Goal: Transaction & Acquisition: Download file/media

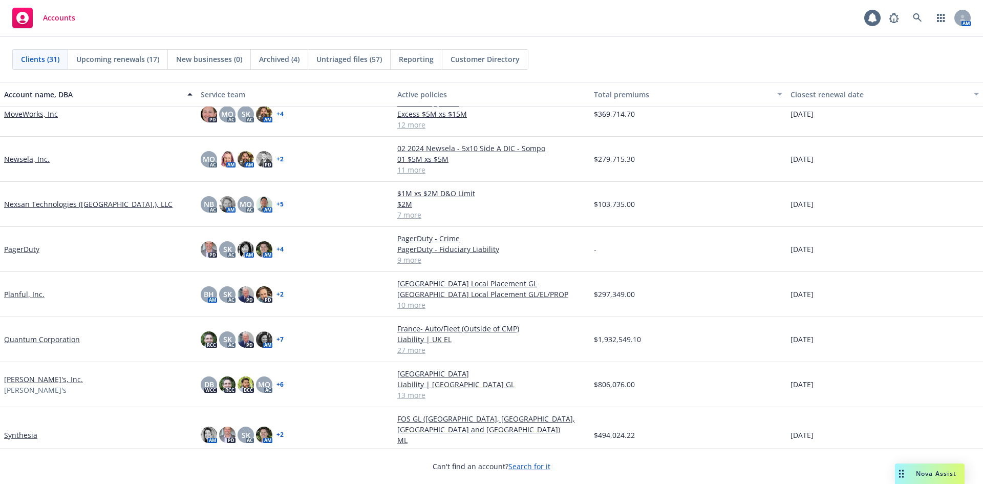
scroll to position [705, 0]
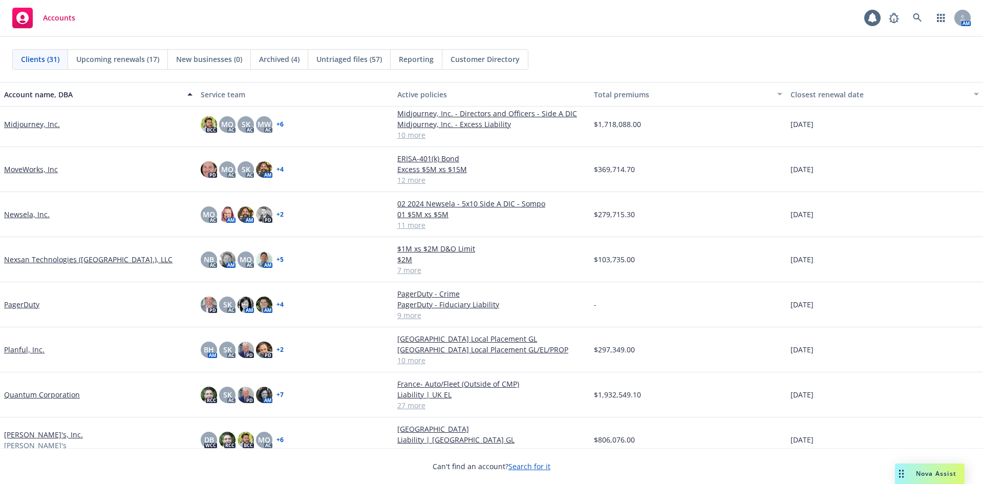
click at [29, 126] on link "Midjourney, Inc." at bounding box center [32, 124] width 56 height 11
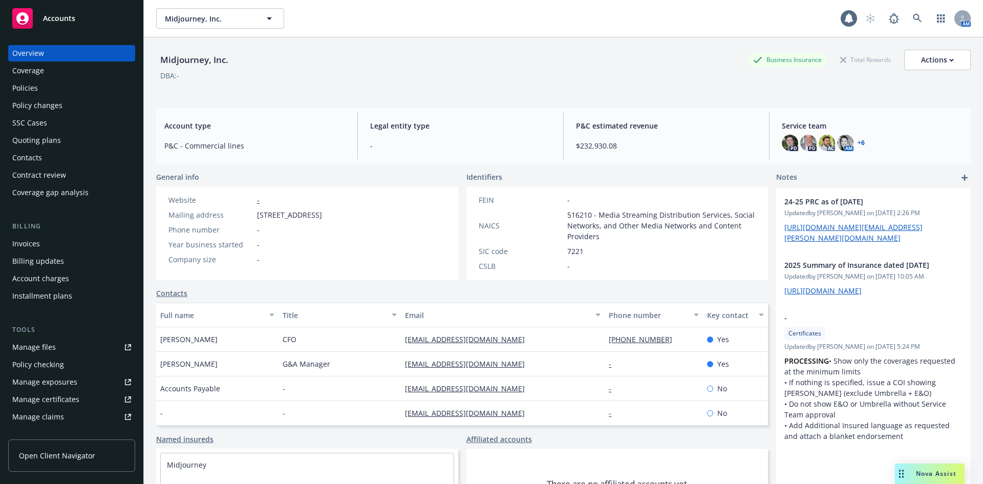
click at [27, 90] on div "Policies" at bounding box center [25, 88] width 26 height 16
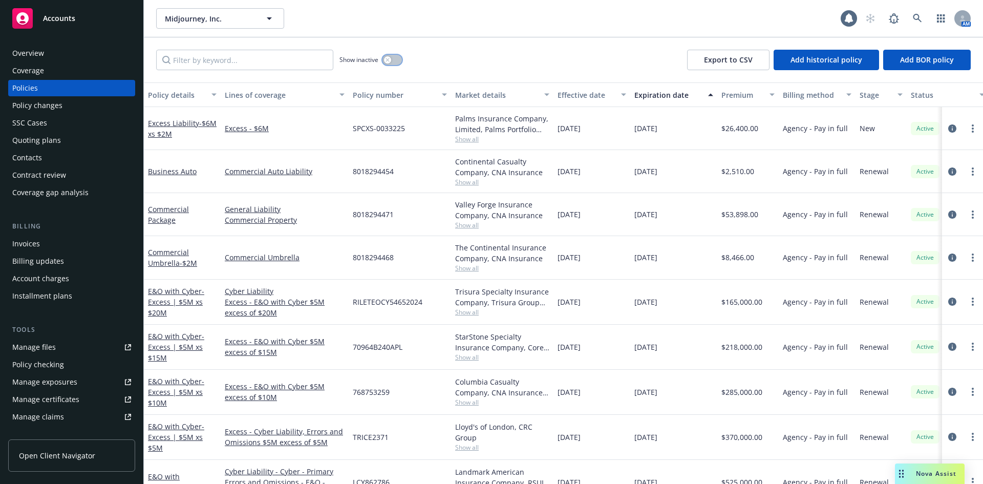
click at [389, 62] on div "button" at bounding box center [387, 59] width 7 height 7
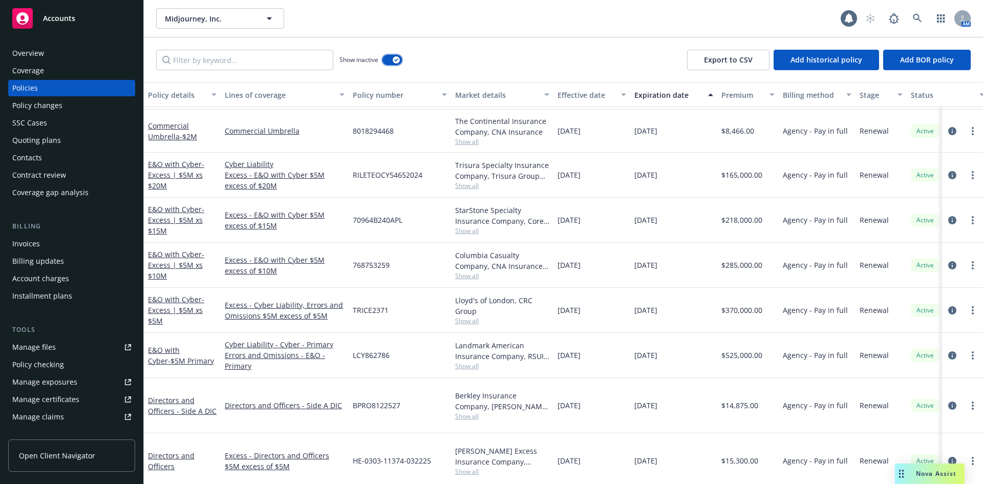
scroll to position [822, 0]
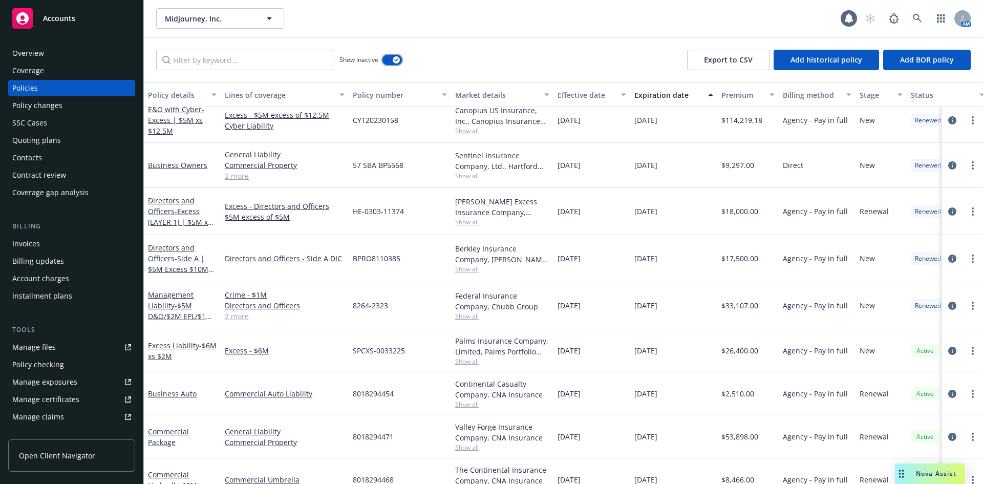
click at [397, 60] on icon "button" at bounding box center [396, 59] width 4 height 3
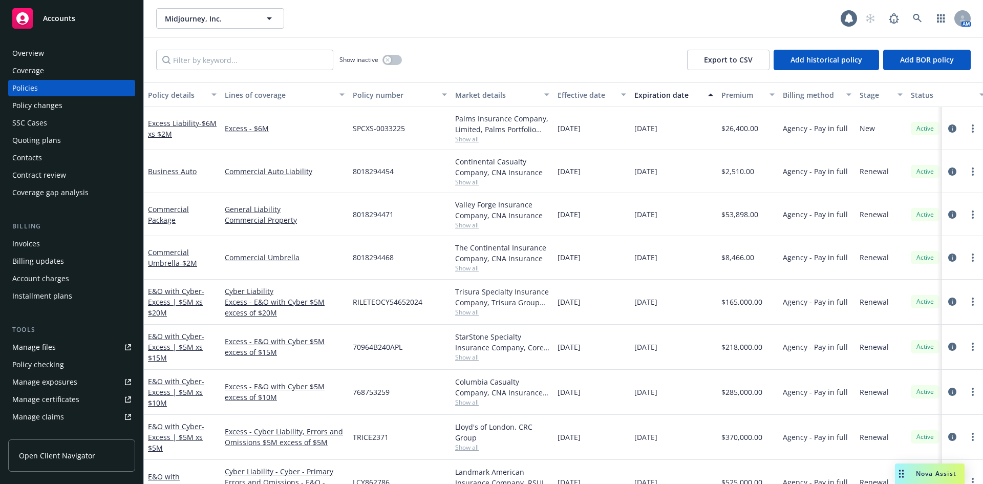
click at [28, 351] on div "Manage files" at bounding box center [34, 347] width 44 height 16
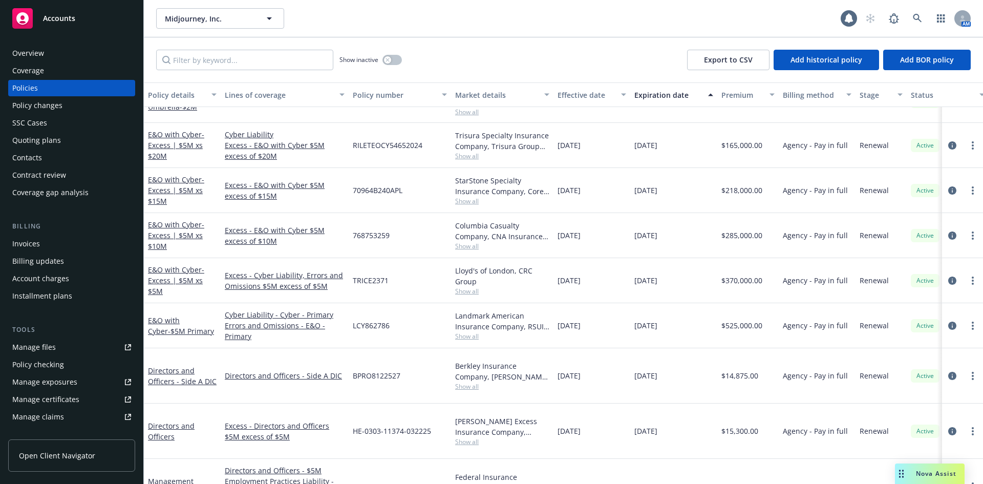
scroll to position [167, 0]
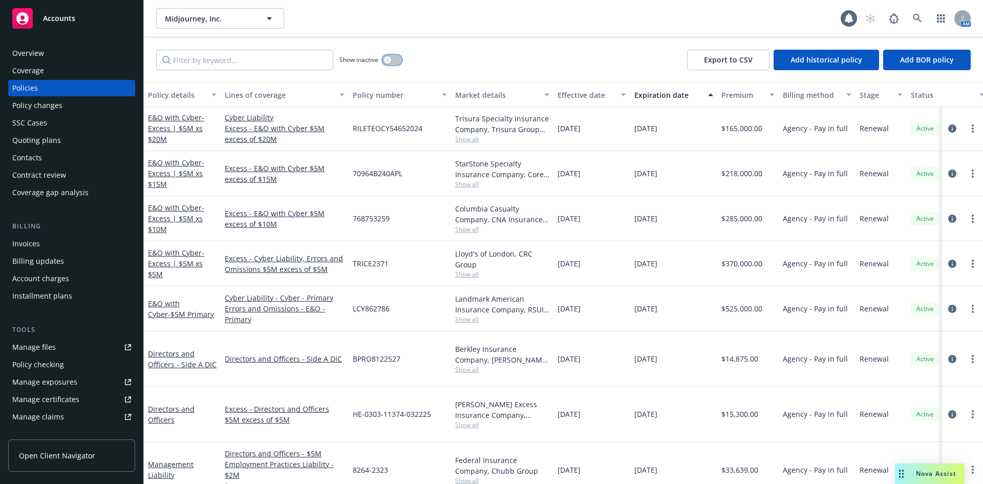
click at [387, 62] on div "button" at bounding box center [387, 59] width 7 height 7
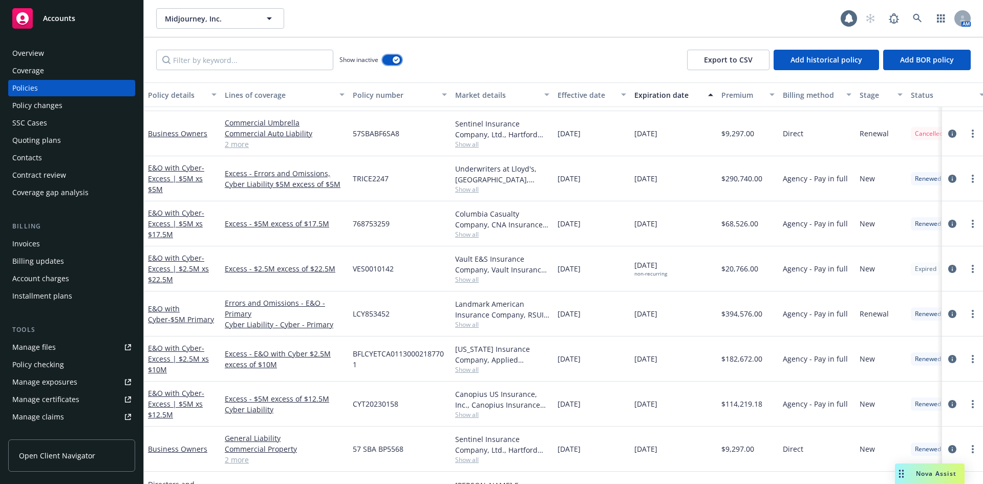
scroll to position [256, 0]
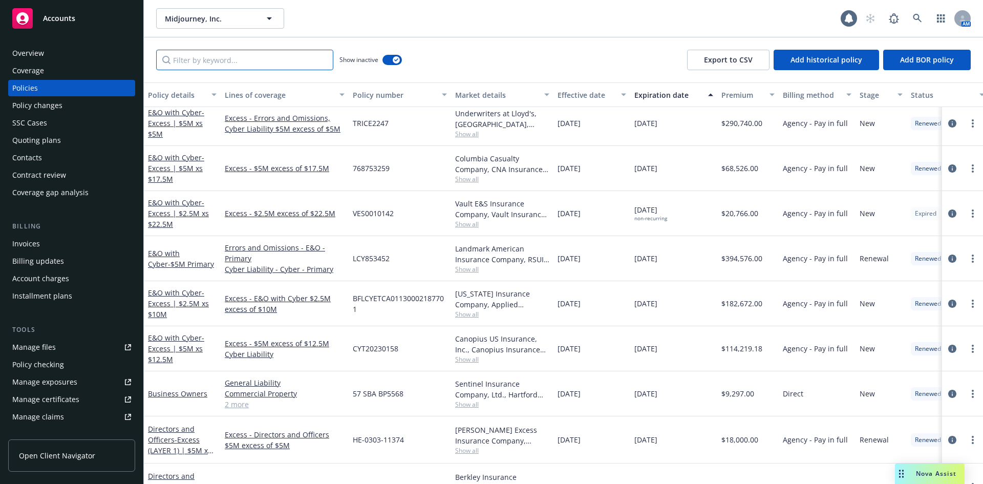
click at [248, 63] on input "Filter by keyword..." at bounding box center [244, 60] width 177 height 20
type input "2023-2024"
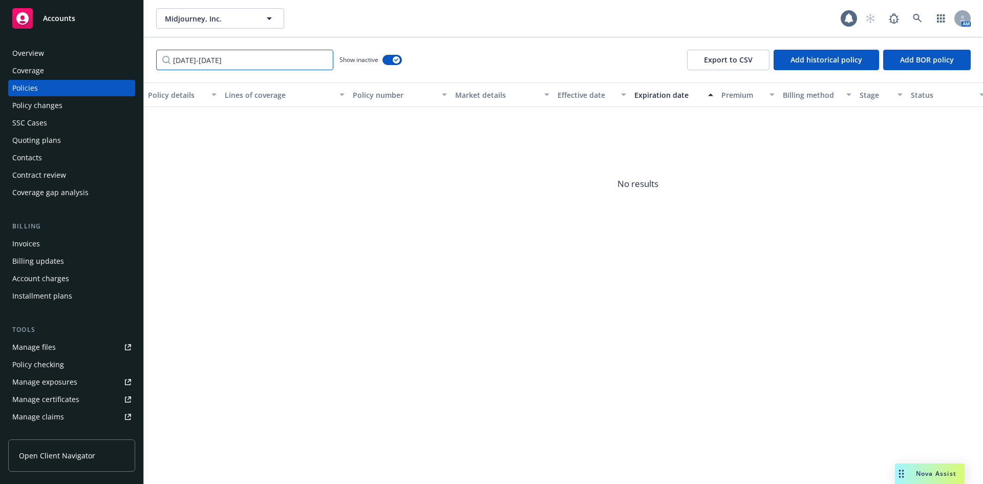
click at [318, 60] on input "2023-2024" at bounding box center [244, 60] width 177 height 20
click at [321, 60] on input "2023-2024" at bounding box center [244, 60] width 177 height 20
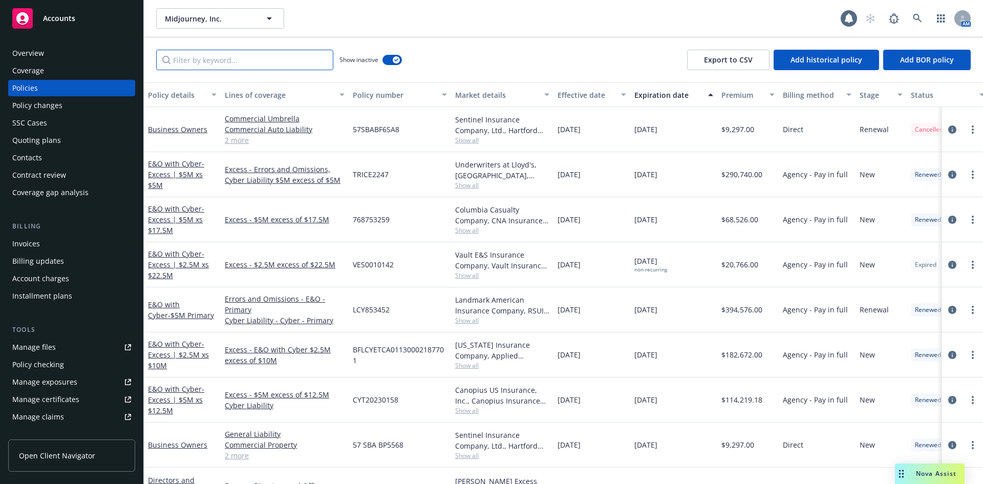
click at [227, 58] on input "Filter by keyword..." at bounding box center [244, 60] width 177 height 20
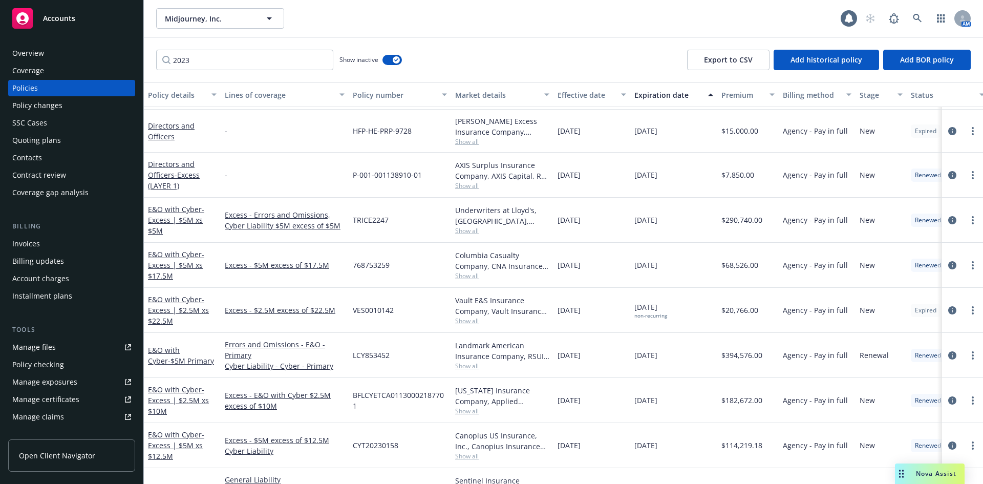
scroll to position [159, 0]
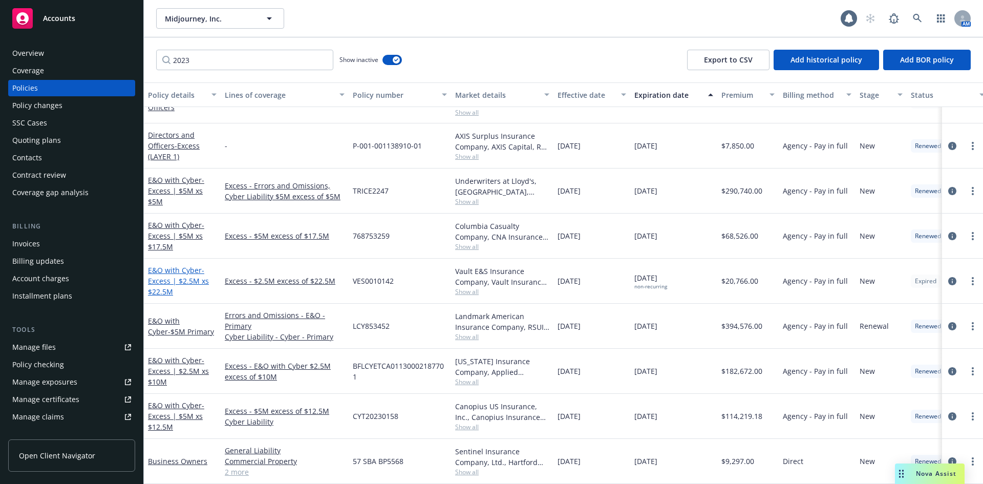
click at [163, 276] on span "- Excess | $2.5M xs $22.5M" at bounding box center [178, 280] width 61 height 31
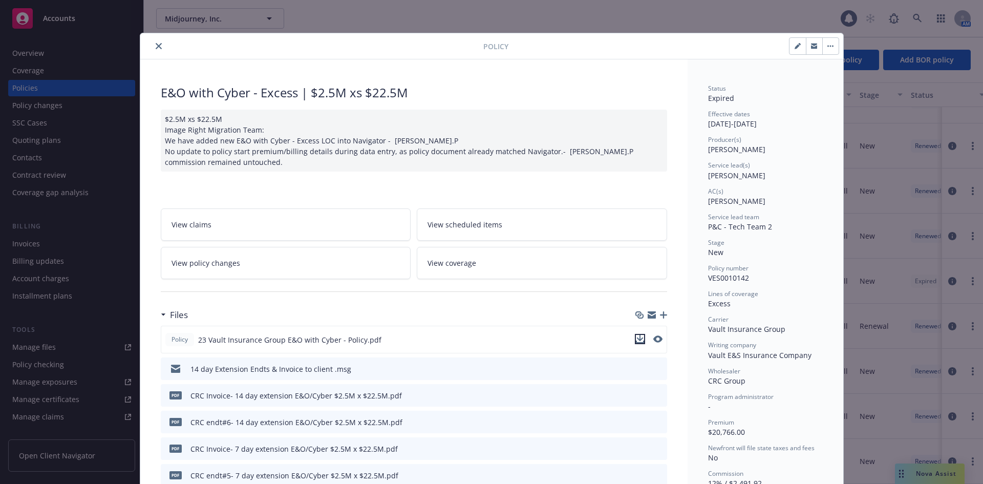
click at [636, 339] on icon "download file" at bounding box center [640, 339] width 8 height 8
click at [156, 45] on icon "close" at bounding box center [159, 46] width 6 height 6
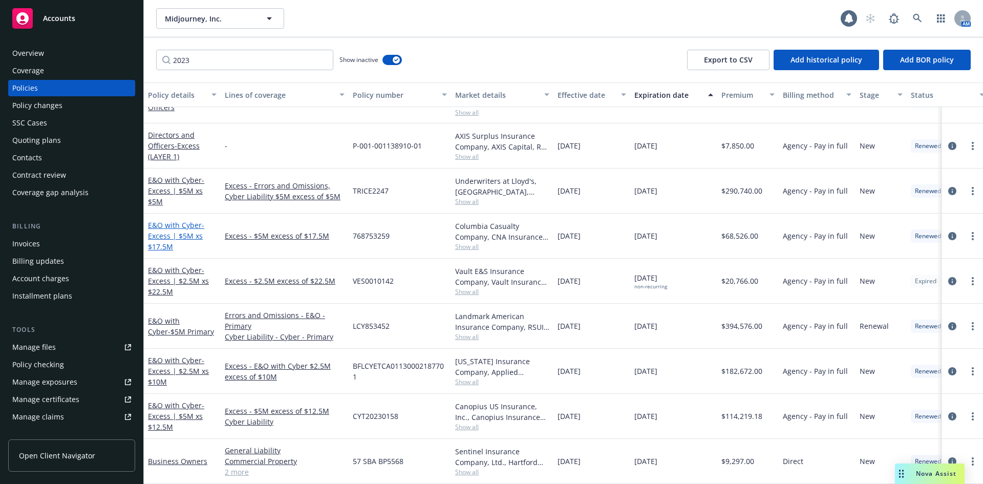
click at [160, 221] on link "E&O with Cyber - Excess | $5M xs $17.5M" at bounding box center [176, 235] width 56 height 31
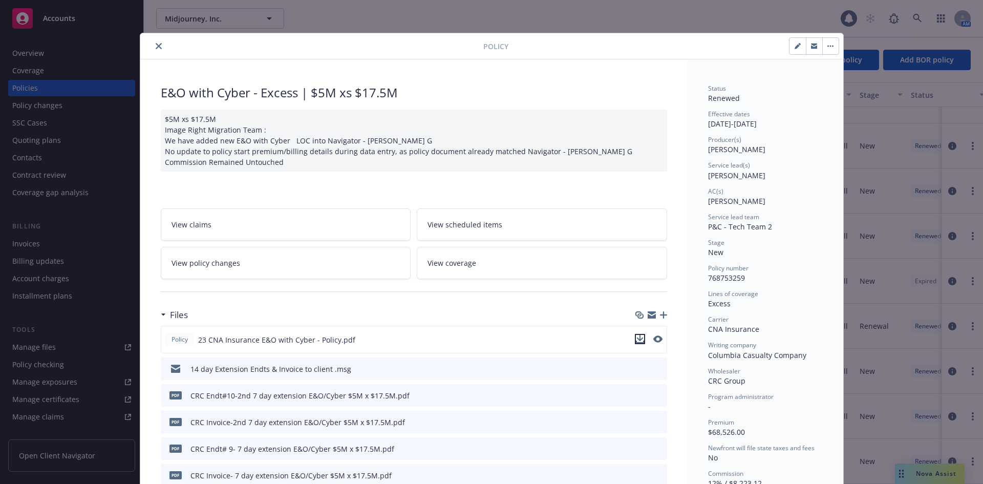
click at [636, 339] on icon "download file" at bounding box center [639, 338] width 7 height 6
click at [153, 45] on button "close" at bounding box center [159, 46] width 12 height 12
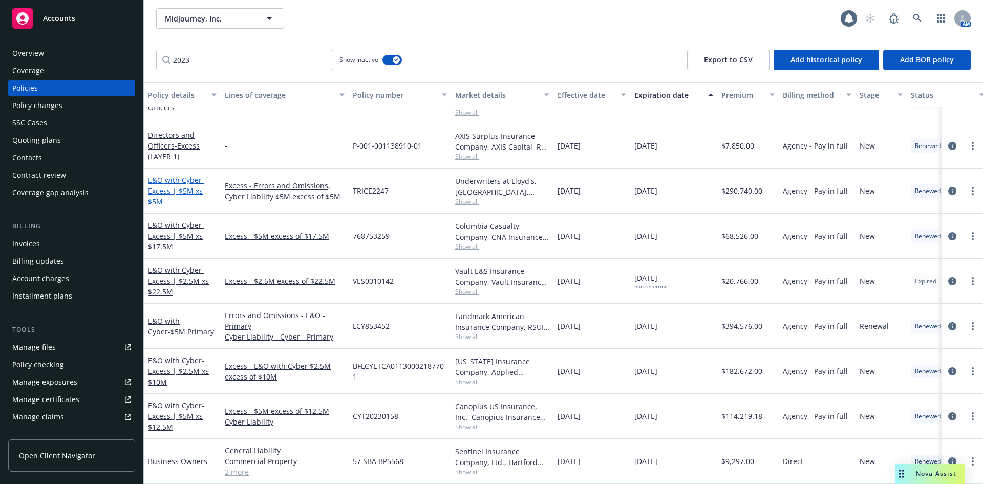
click at [157, 176] on link "E&O with Cyber - Excess | $5M xs $5M" at bounding box center [176, 190] width 56 height 31
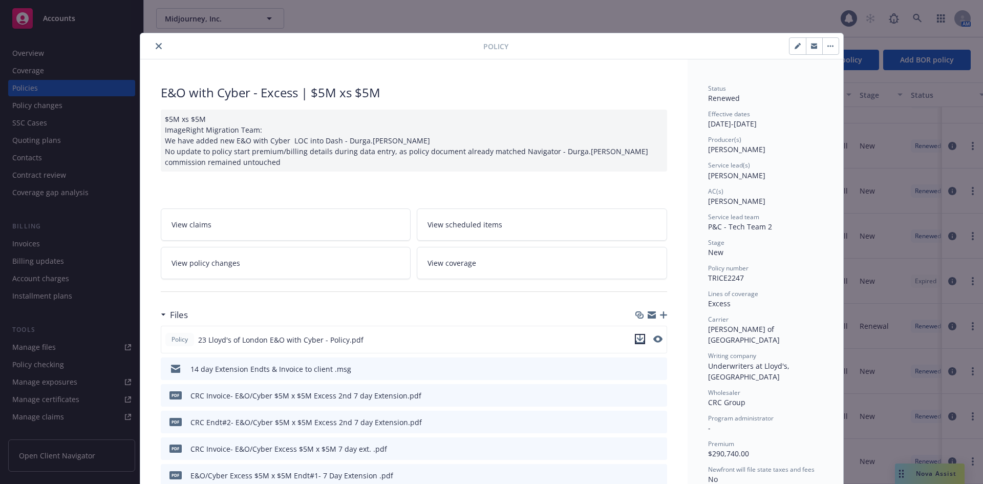
click at [638, 337] on icon "download file" at bounding box center [640, 339] width 8 height 8
click at [154, 42] on button "close" at bounding box center [159, 46] width 12 height 12
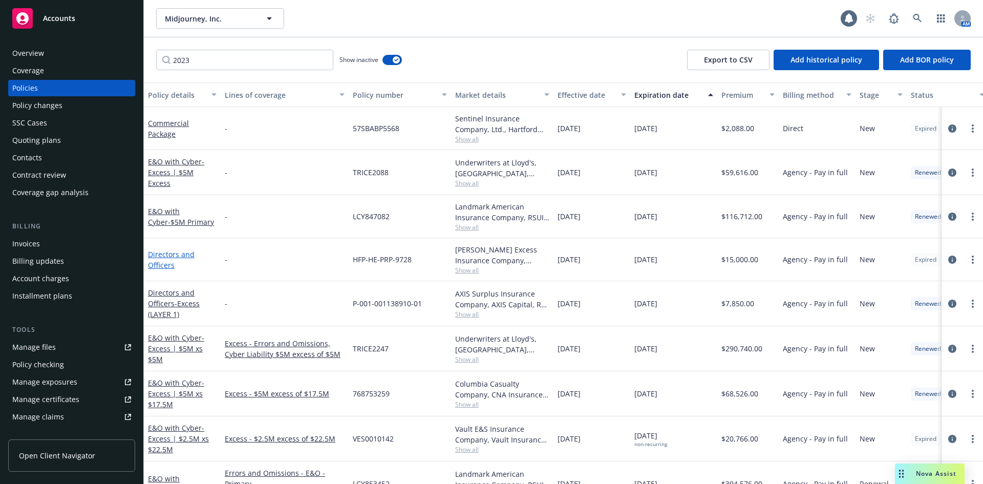
click at [172, 254] on link "Directors and Officers" at bounding box center [171, 259] width 47 height 20
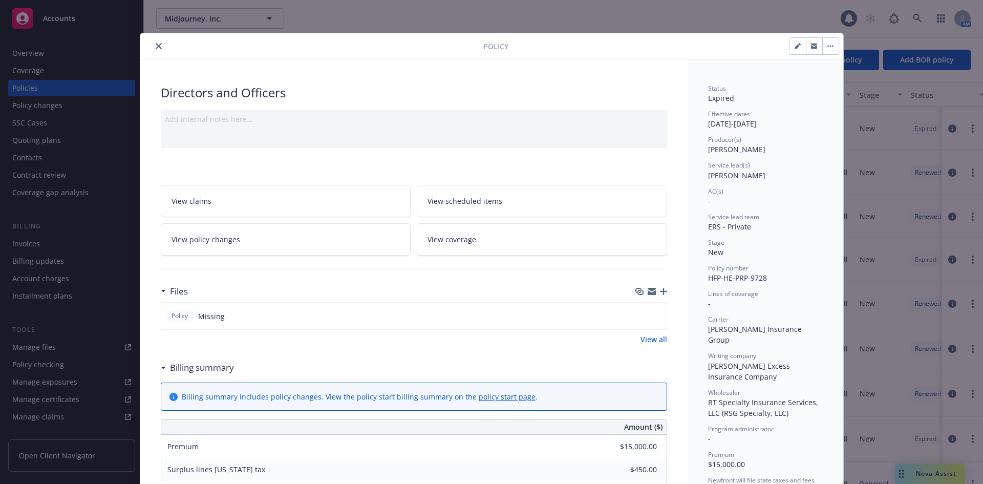
click at [156, 45] on icon "close" at bounding box center [159, 46] width 6 height 6
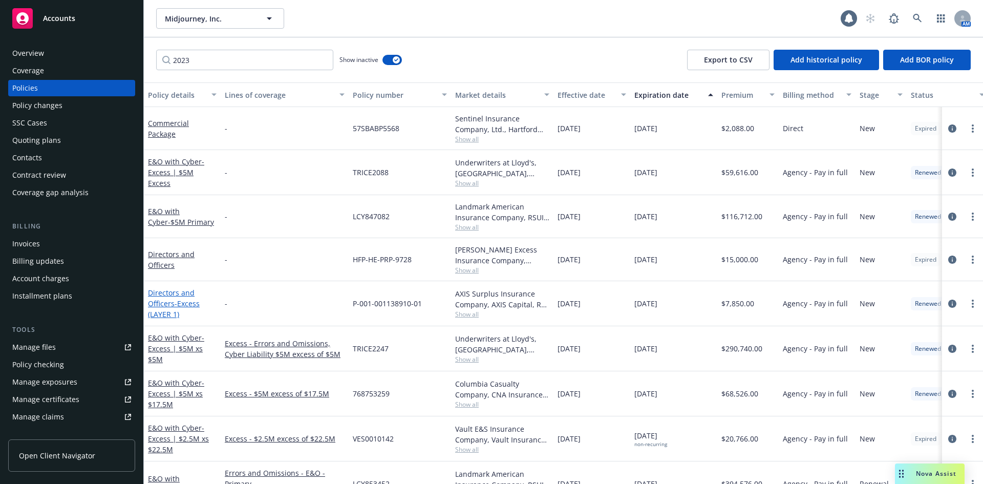
click at [166, 304] on link "Directors and Officers - Excess (LAYER 1)" at bounding box center [174, 303] width 52 height 31
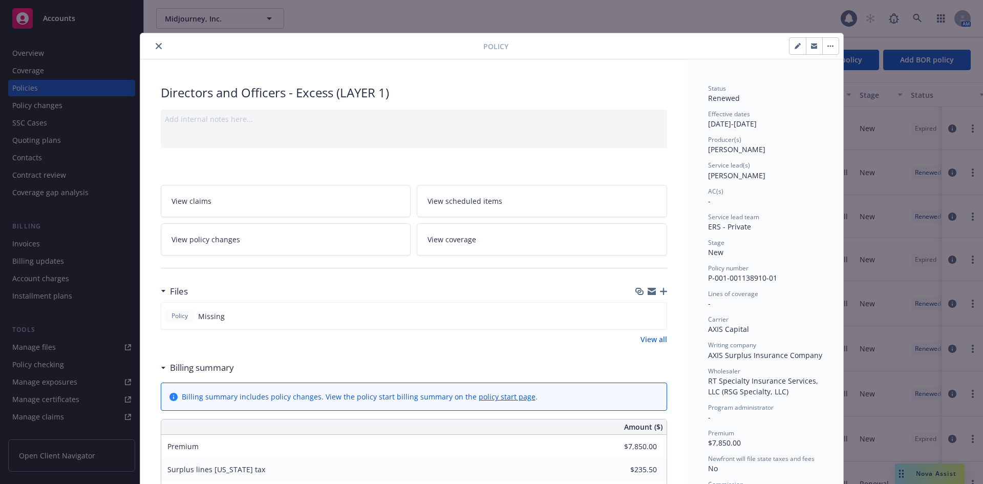
click at [156, 45] on icon "close" at bounding box center [159, 46] width 6 height 6
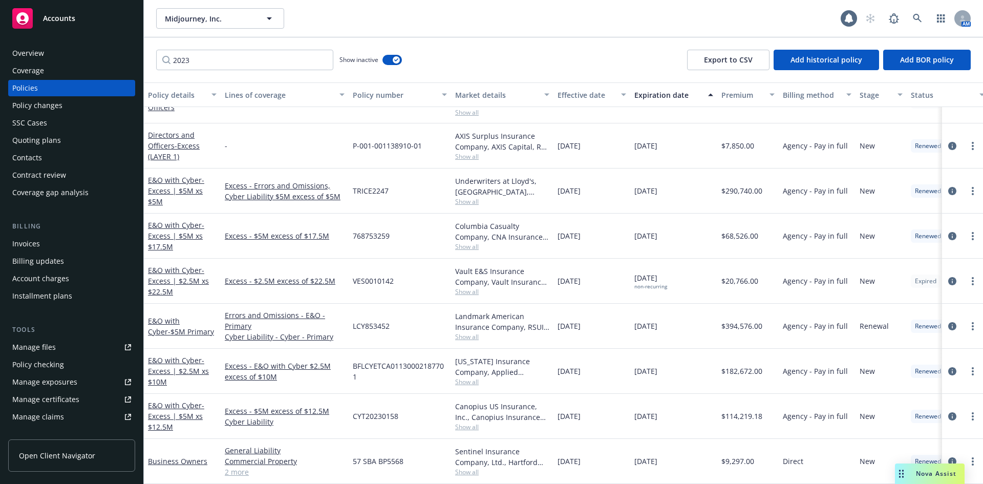
scroll to position [159, 0]
click at [209, 59] on input "2023" at bounding box center [244, 60] width 177 height 20
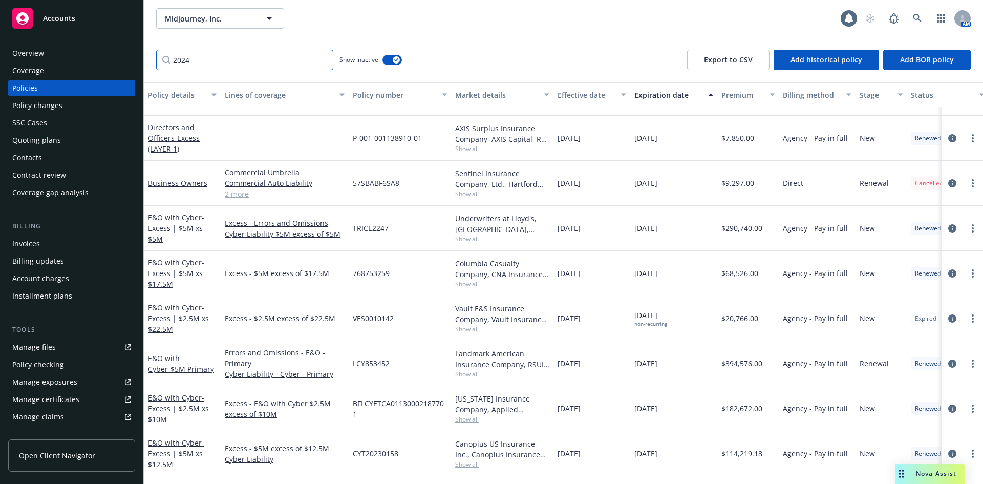
type input "2024"
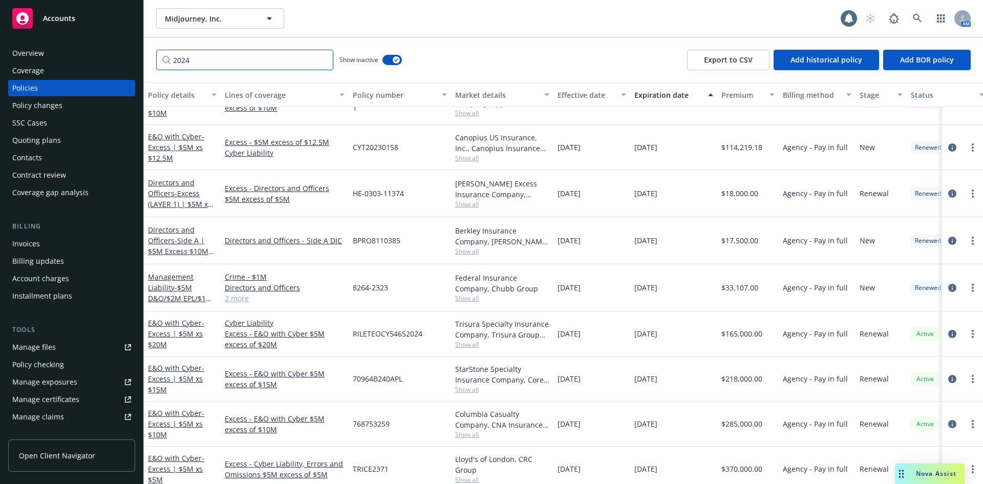
scroll to position [266, 0]
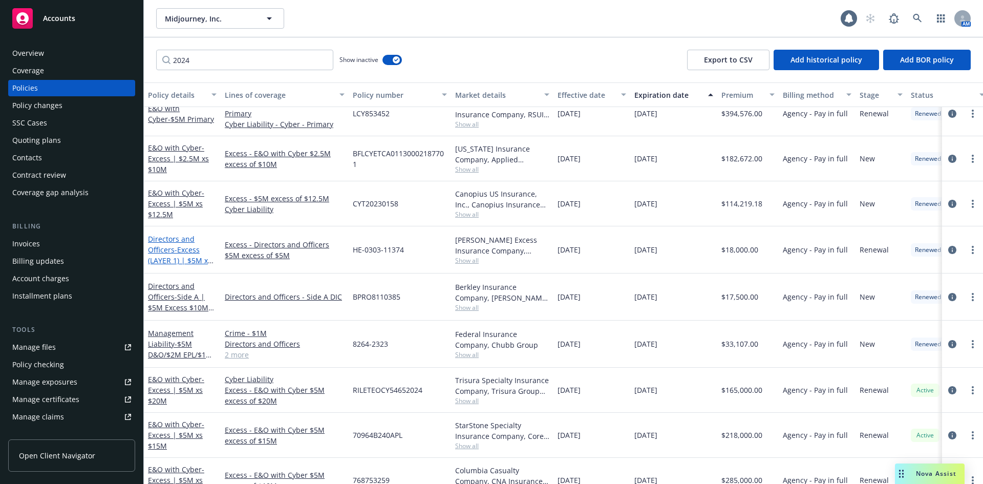
click at [175, 249] on span "- Excess (LAYER 1) | $5M xs $5M D&O" at bounding box center [181, 260] width 66 height 31
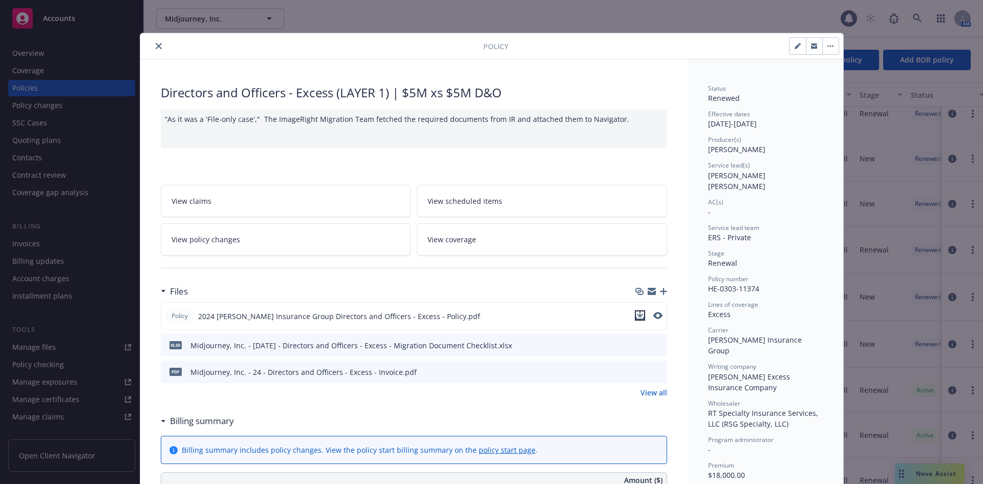
click at [638, 313] on icon "download file" at bounding box center [640, 315] width 8 height 8
click at [156, 46] on icon "close" at bounding box center [159, 46] width 6 height 6
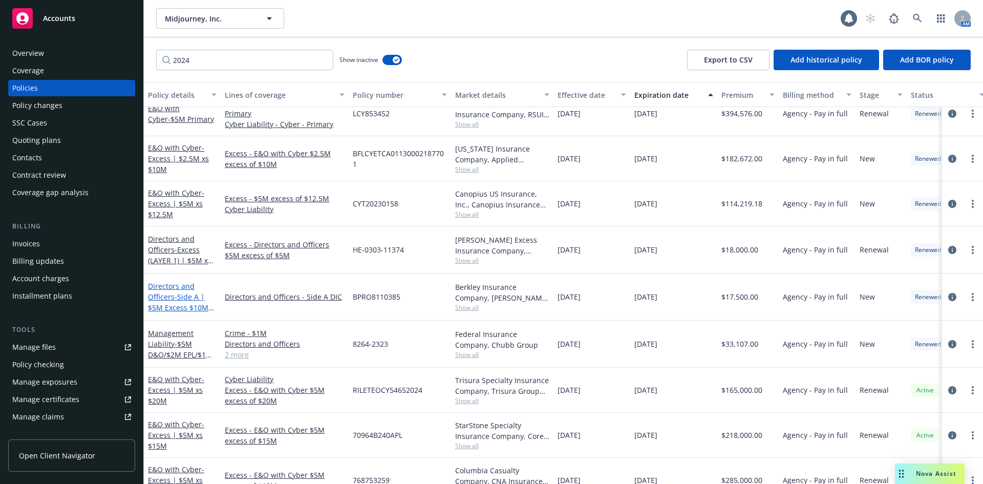
click at [179, 301] on span "- Side A | $5M Excess $10M D&O" at bounding box center [181, 307] width 66 height 31
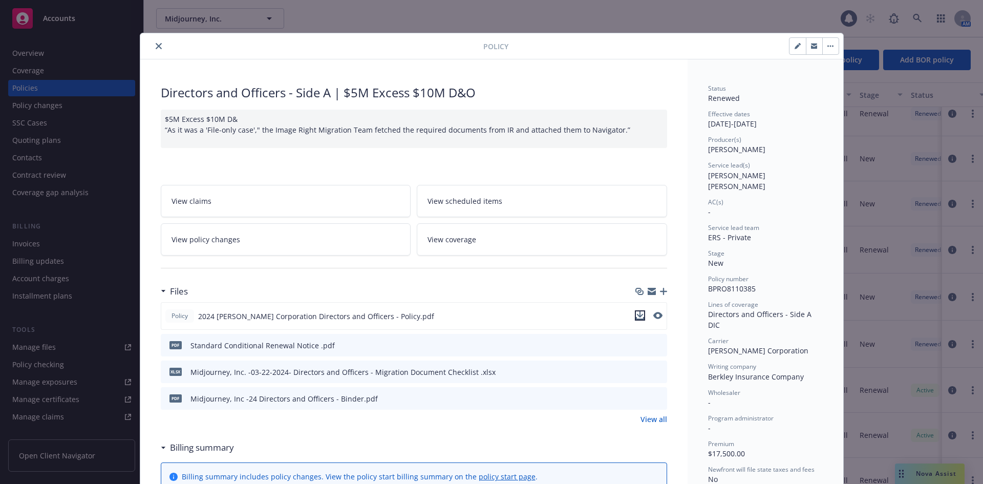
click at [637, 315] on icon "download file" at bounding box center [639, 314] width 7 height 6
click at [156, 46] on icon "close" at bounding box center [159, 46] width 6 height 6
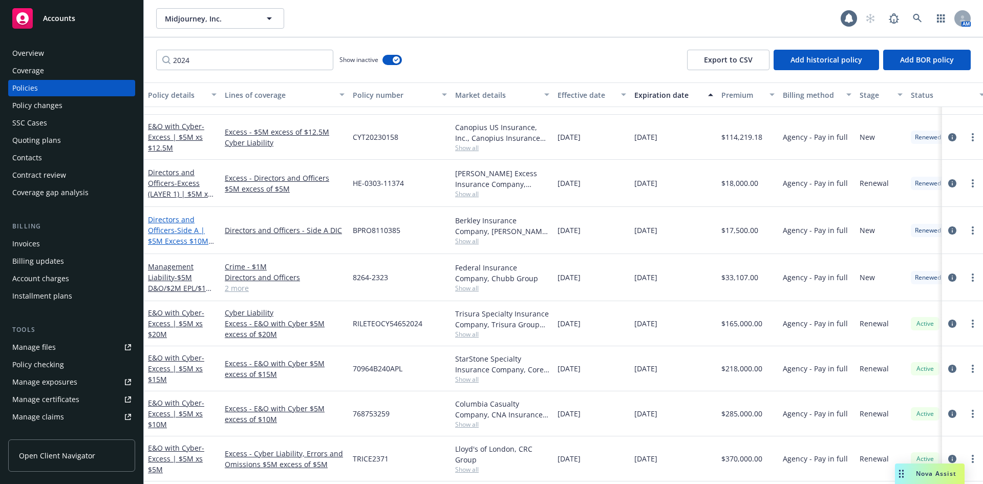
scroll to position [368, 0]
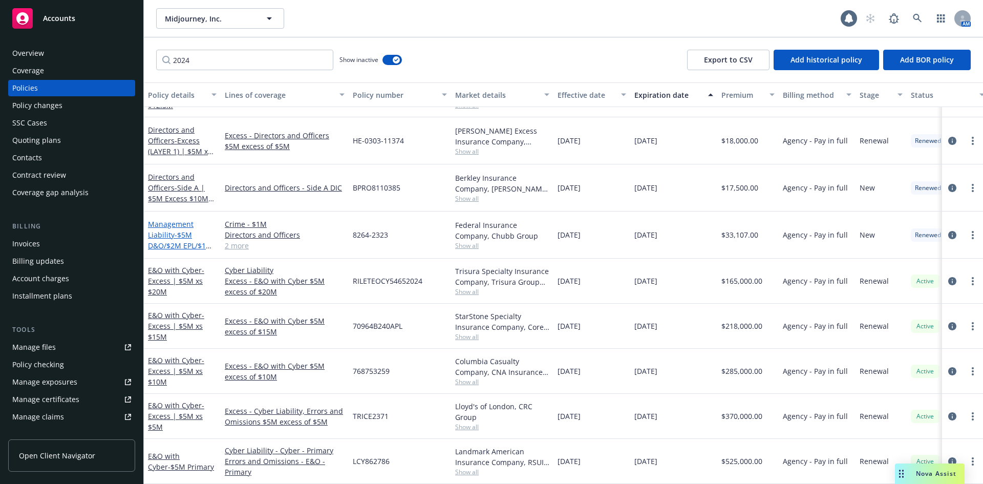
click at [176, 221] on link "Management Liability - $5M D&O/$2M EPL/$1M FID" at bounding box center [180, 240] width 64 height 42
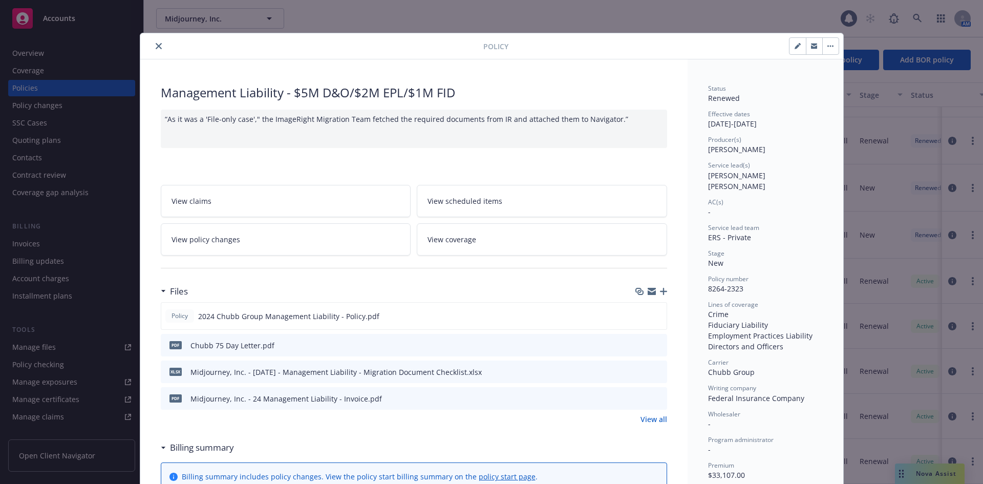
drag, startPoint x: 636, startPoint y: 315, endPoint x: -222, endPoint y: 151, distance: 873.0
click at [0, 151] on html "Accounts Overview Coverage Policies Policy changes SSC Cases Quoting plans Cont…" at bounding box center [491, 242] width 983 height 484
click at [636, 314] on icon "download file" at bounding box center [639, 314] width 7 height 6
click at [156, 46] on icon "close" at bounding box center [159, 46] width 6 height 6
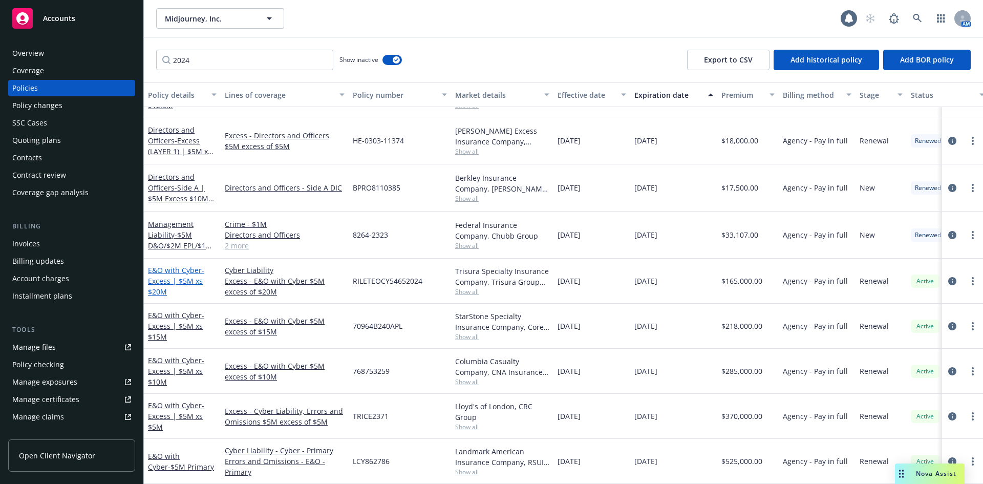
click at [185, 273] on span "- Excess | $5M xs $20M" at bounding box center [176, 280] width 56 height 31
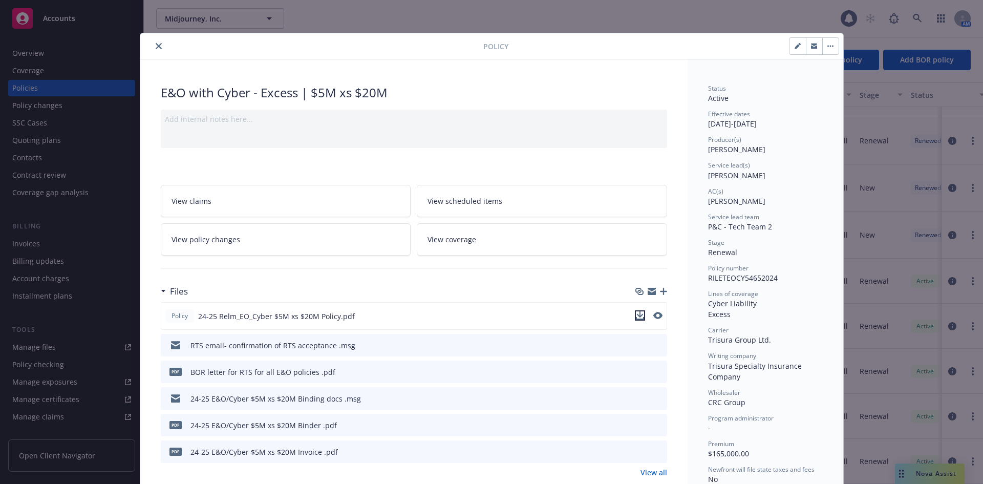
click at [637, 315] on icon "download file" at bounding box center [639, 314] width 7 height 6
click at [156, 47] on icon "close" at bounding box center [159, 46] width 6 height 6
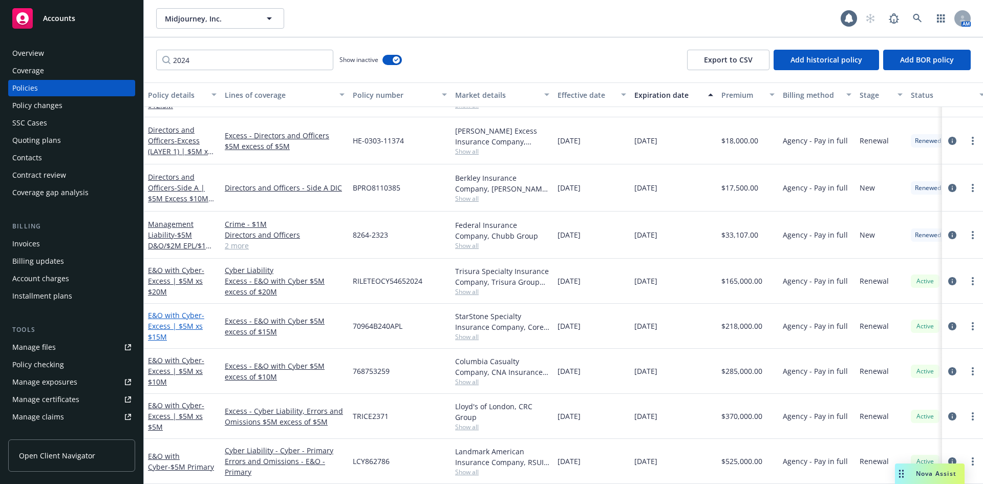
click at [174, 311] on link "E&O with Cyber - Excess | $5M xs $15M" at bounding box center [176, 325] width 56 height 31
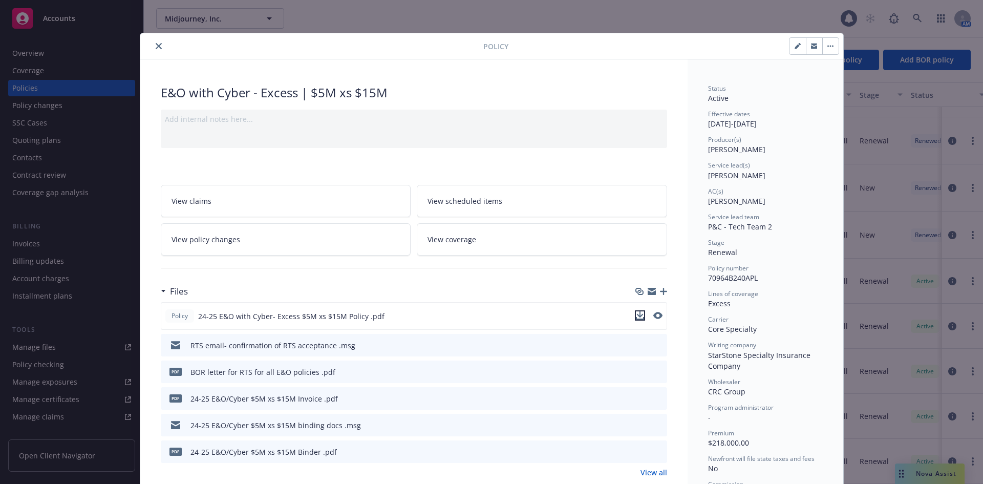
click at [637, 315] on icon "download file" at bounding box center [639, 314] width 7 height 6
click at [158, 47] on button "close" at bounding box center [159, 46] width 12 height 12
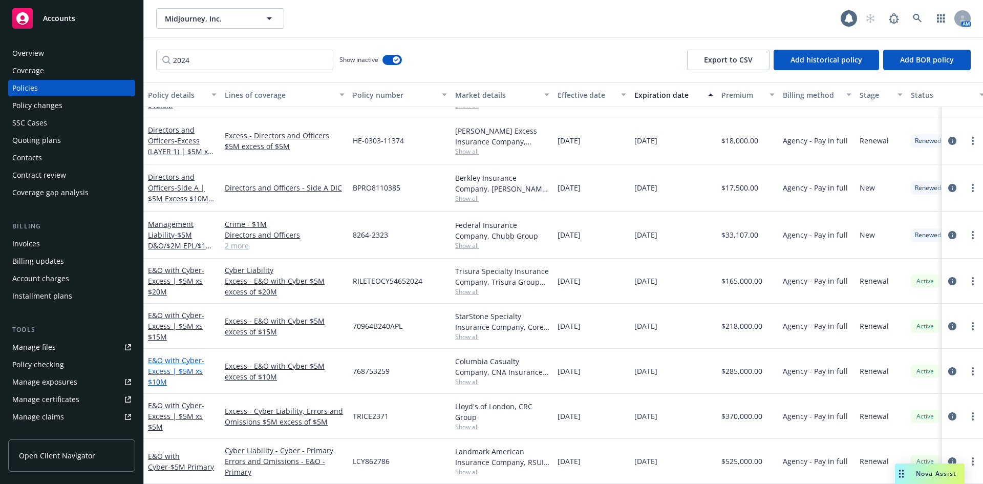
click at [176, 362] on span "- Excess | $5M xs $10M" at bounding box center [176, 370] width 56 height 31
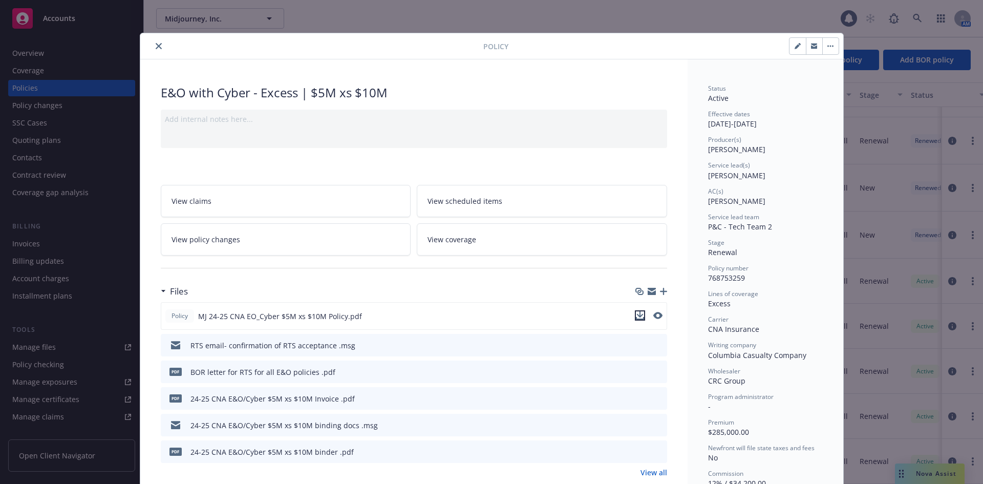
click at [636, 316] on icon "download file" at bounding box center [640, 315] width 8 height 8
click at [156, 44] on icon "close" at bounding box center [159, 46] width 6 height 6
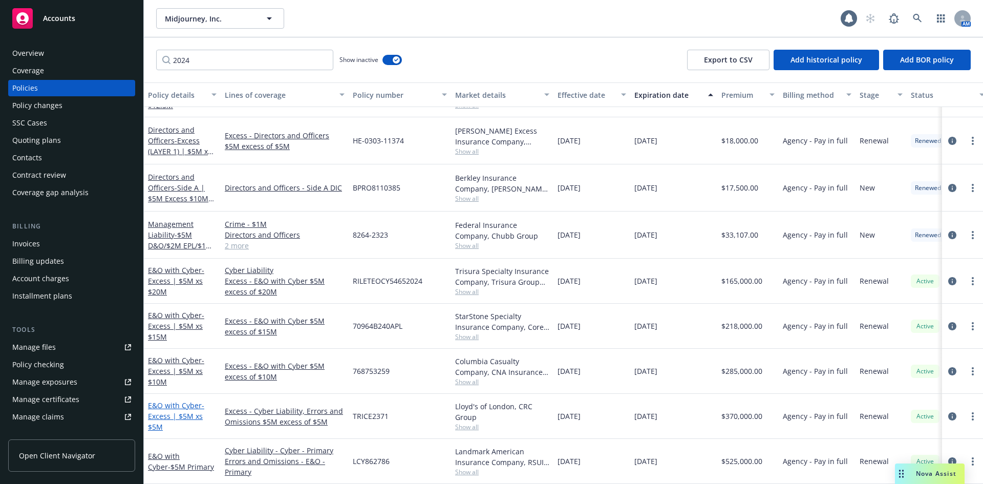
click at [175, 408] on span "- Excess | $5M xs $5M" at bounding box center [176, 415] width 56 height 31
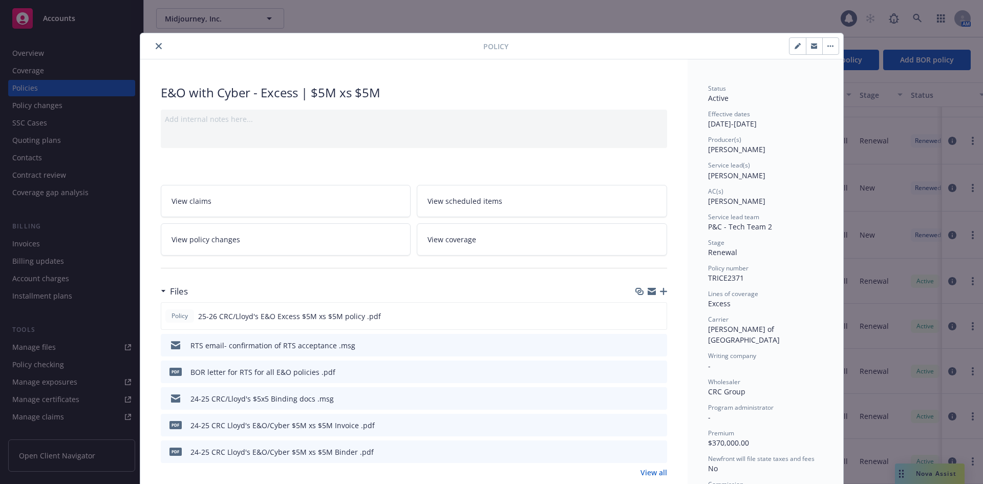
click at [156, 47] on icon "close" at bounding box center [159, 46] width 6 height 6
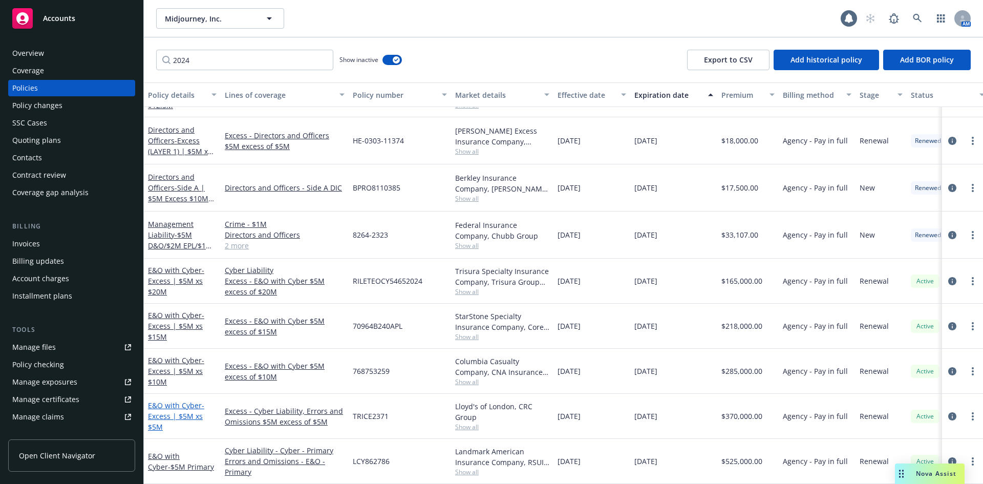
click at [186, 409] on span "- Excess | $5M xs $5M" at bounding box center [176, 415] width 56 height 31
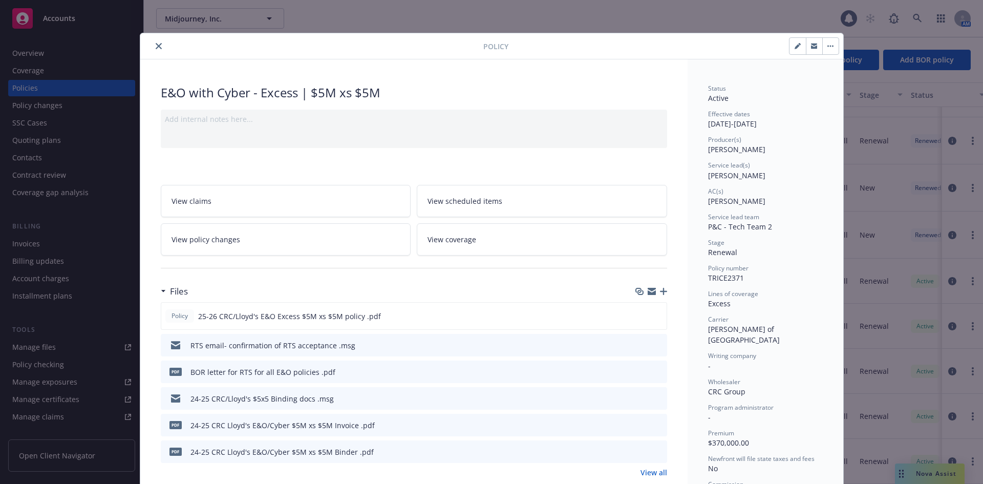
scroll to position [31, 0]
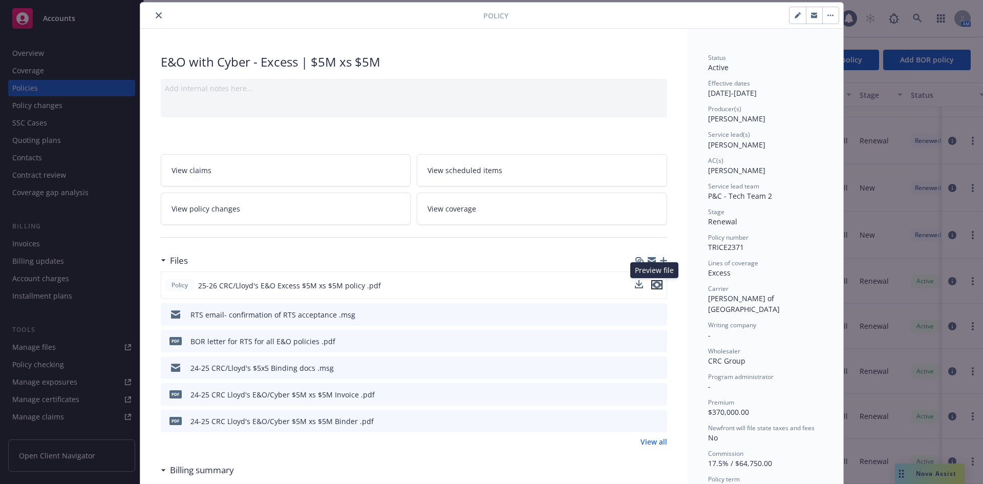
click at [654, 284] on icon "preview file" at bounding box center [656, 284] width 9 height 7
click at [637, 286] on icon "download file" at bounding box center [640, 284] width 8 height 8
click at [156, 15] on icon "close" at bounding box center [159, 15] width 6 height 6
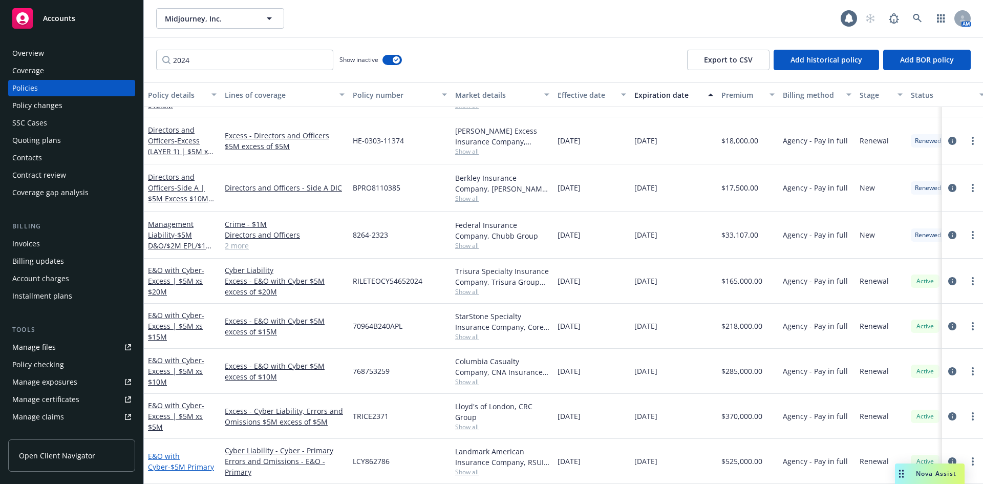
click at [176, 452] on link "E&O with Cyber - $5M Primary" at bounding box center [181, 461] width 66 height 20
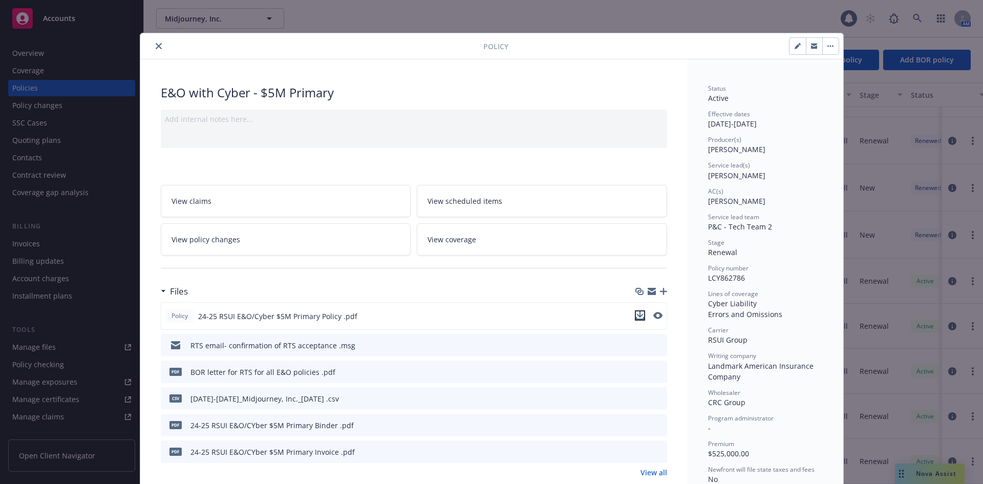
click at [638, 315] on icon "download file" at bounding box center [639, 314] width 7 height 6
click at [156, 46] on icon "close" at bounding box center [159, 46] width 6 height 6
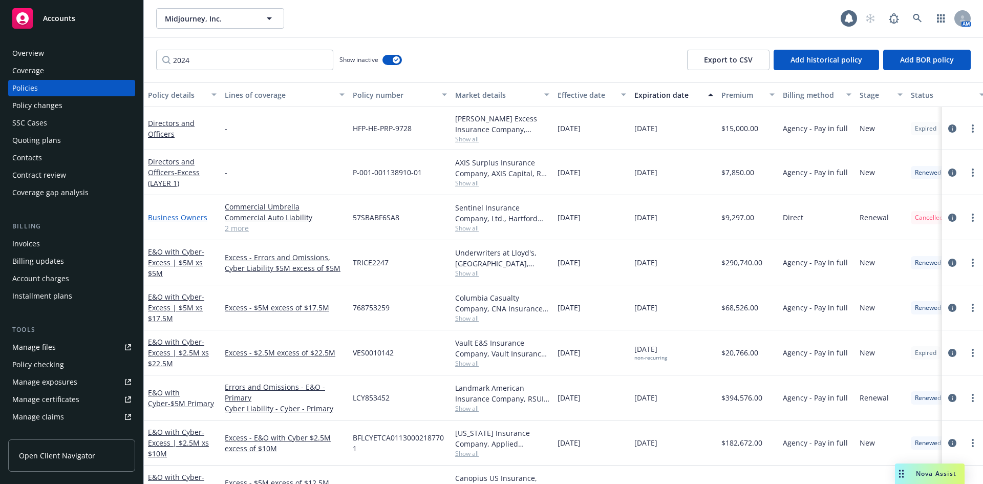
click at [190, 217] on link "Business Owners" at bounding box center [177, 217] width 59 height 10
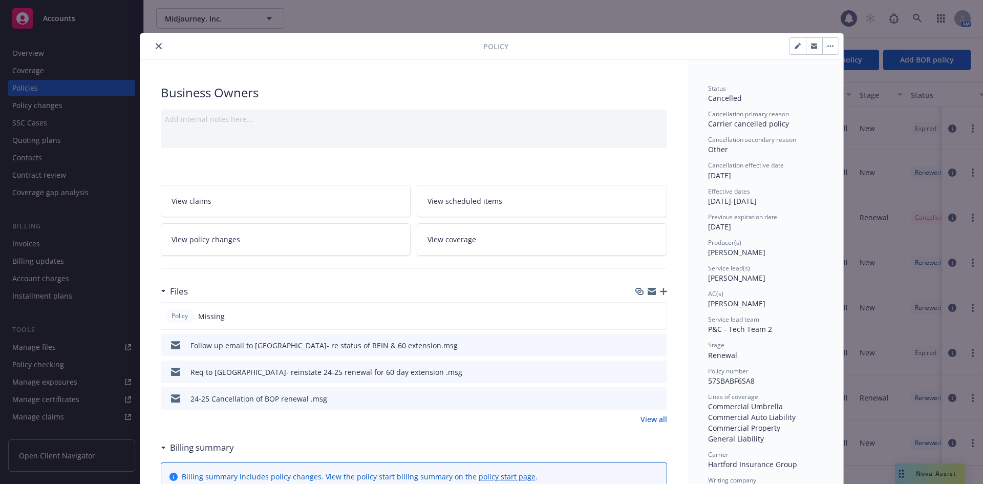
click at [157, 48] on icon "close" at bounding box center [159, 46] width 6 height 6
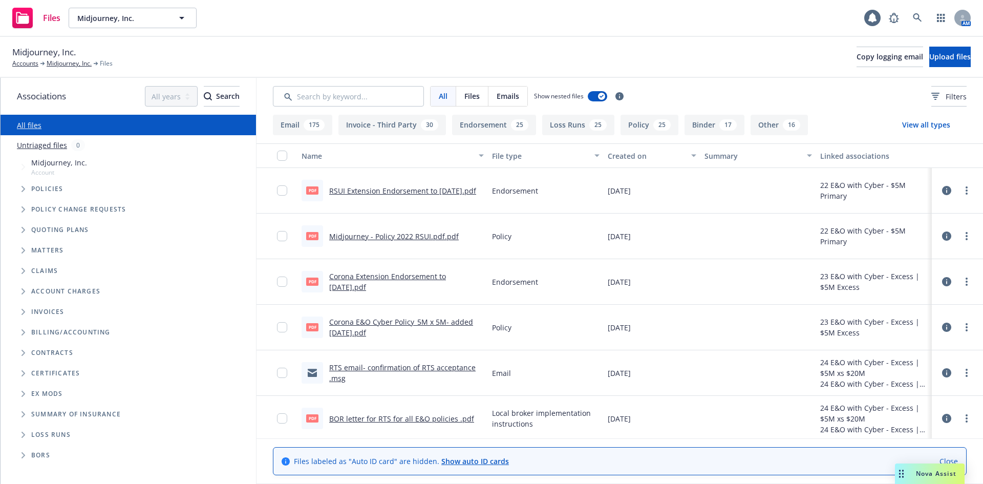
click at [647, 126] on button "Policy 25" at bounding box center [649, 125] width 58 height 20
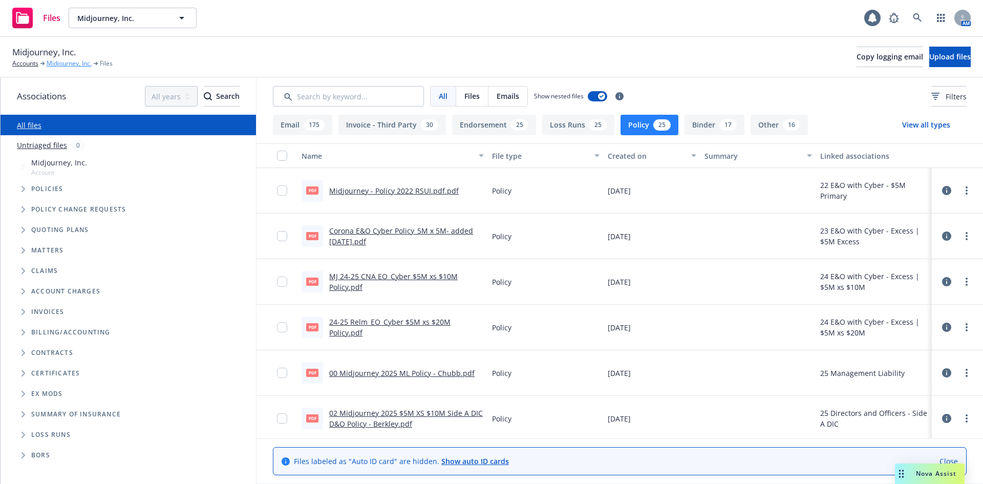
click at [65, 64] on link "Midjourney, Inc." at bounding box center [69, 63] width 45 height 9
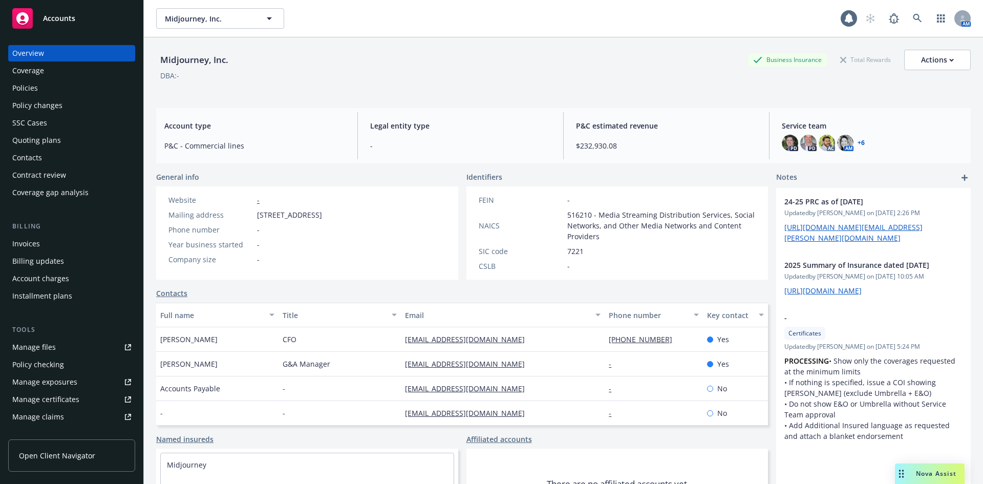
click at [37, 85] on div "Policies" at bounding box center [71, 88] width 119 height 16
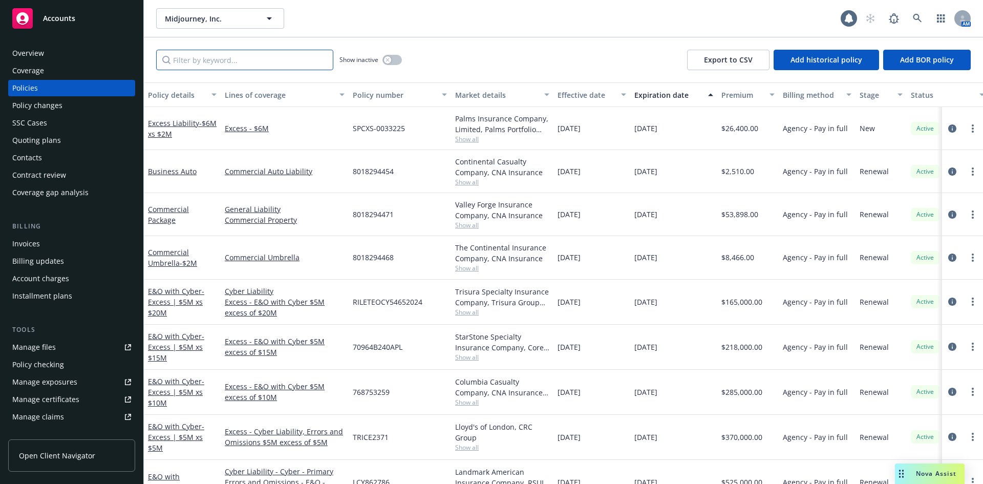
click at [234, 61] on input "Filter by keyword..." at bounding box center [244, 60] width 177 height 20
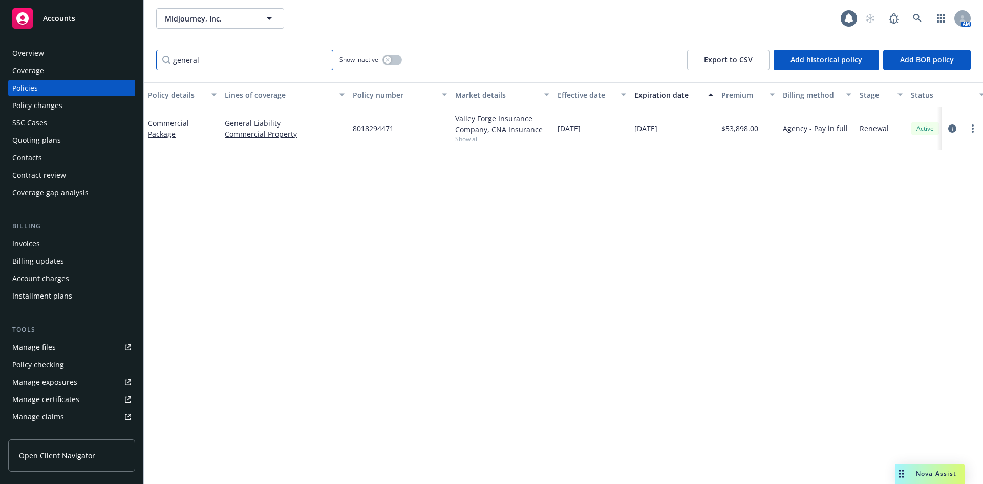
drag, startPoint x: 227, startPoint y: 62, endPoint x: 135, endPoint y: 62, distance: 92.1
click at [135, 62] on div "Accounts Overview Coverage Policies Policy changes SSC Cases Quoting plans Cont…" at bounding box center [491, 242] width 983 height 484
type input "package"
click at [388, 62] on div "button" at bounding box center [387, 59] width 7 height 7
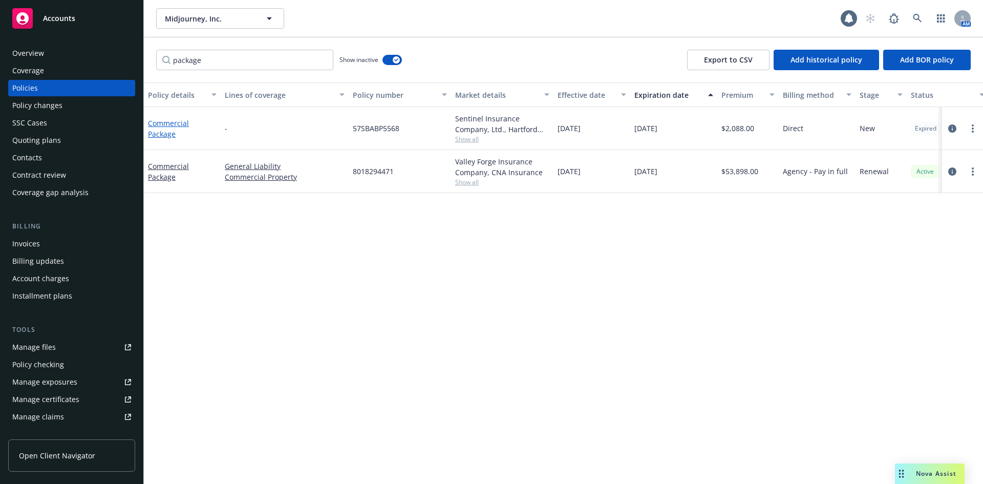
click at [166, 124] on link "Commercial Package" at bounding box center [168, 128] width 41 height 20
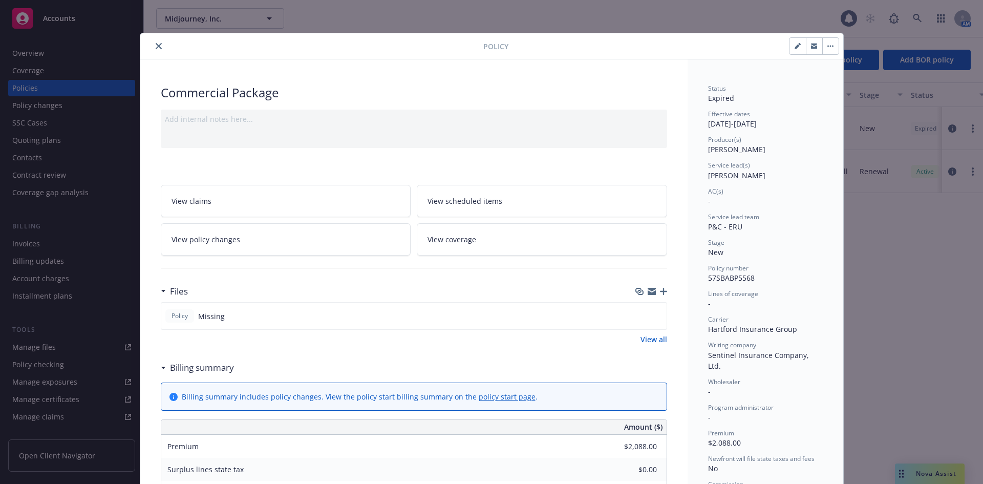
click at [155, 49] on button "close" at bounding box center [159, 46] width 12 height 12
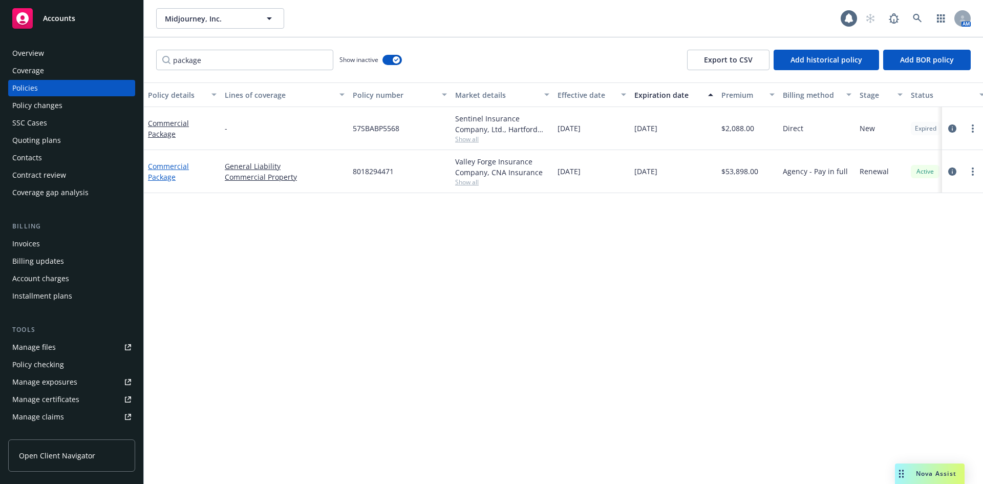
click at [159, 170] on link "Commercial Package" at bounding box center [168, 171] width 41 height 20
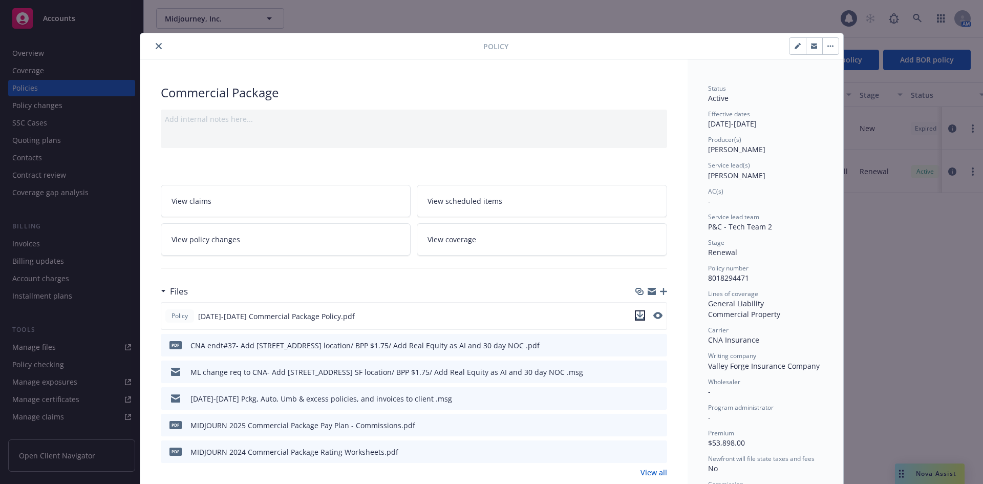
click at [637, 314] on icon "download file" at bounding box center [640, 315] width 8 height 8
click at [156, 46] on icon "close" at bounding box center [159, 46] width 6 height 6
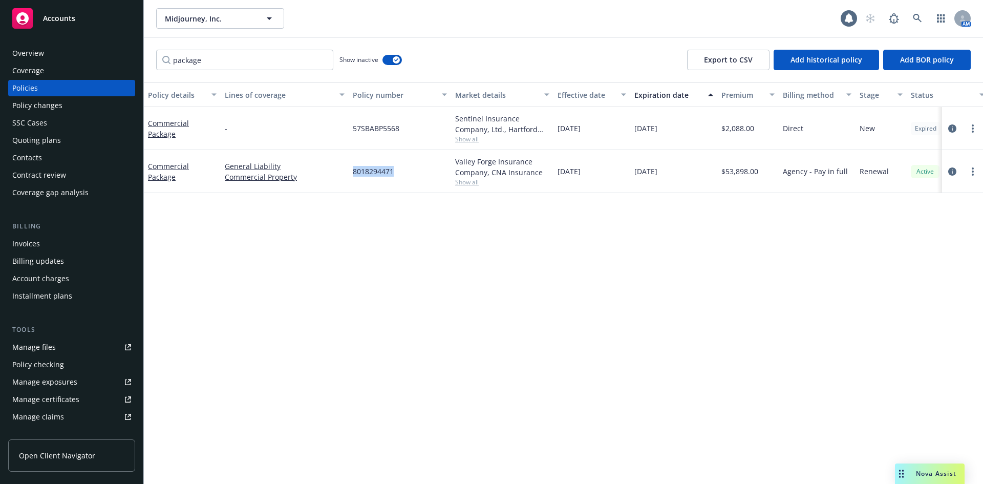
drag, startPoint x: 354, startPoint y: 172, endPoint x: 398, endPoint y: 176, distance: 44.7
click at [398, 176] on div "8018294471" at bounding box center [400, 171] width 102 height 43
click at [20, 89] on div "Policies" at bounding box center [25, 88] width 26 height 16
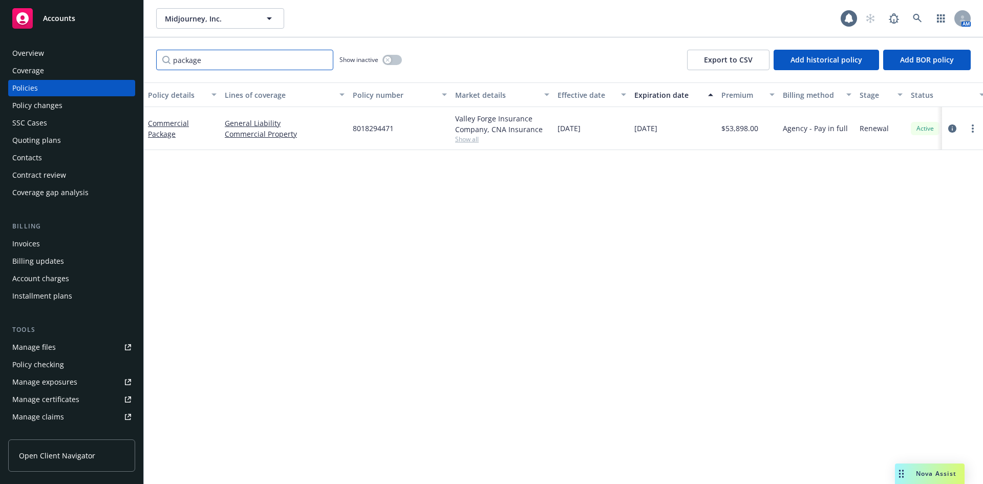
click at [205, 66] on input "package" at bounding box center [244, 60] width 177 height 20
click at [392, 61] on button "button" at bounding box center [391, 60] width 19 height 10
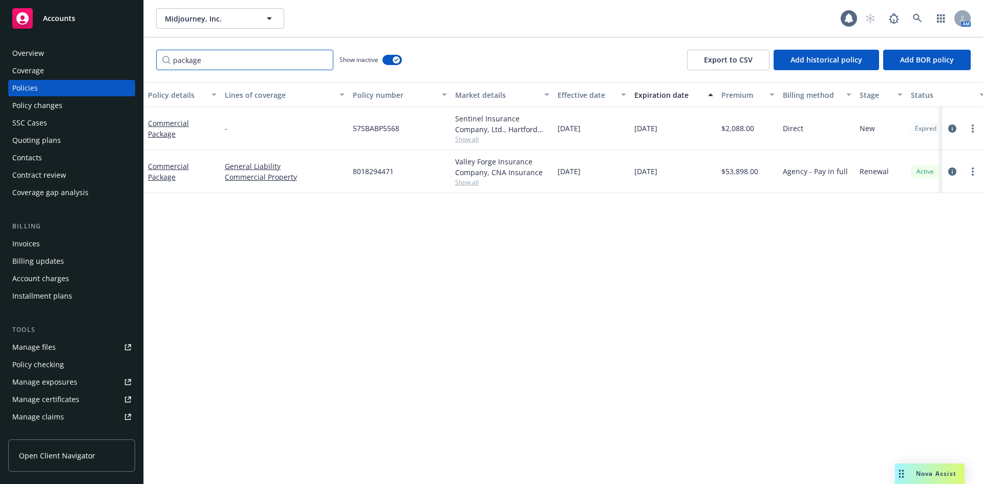
click at [323, 59] on input "package" at bounding box center [244, 60] width 177 height 20
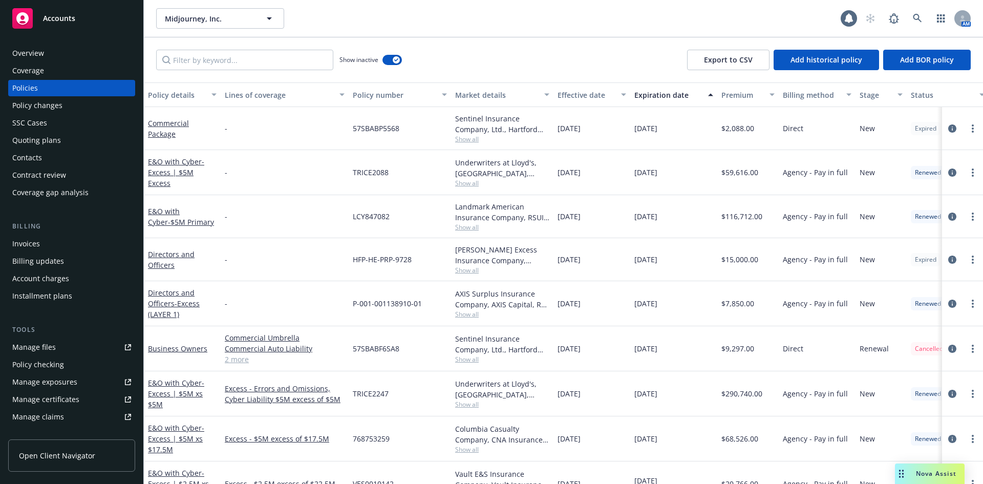
click at [45, 92] on div "Policies" at bounding box center [71, 88] width 119 height 16
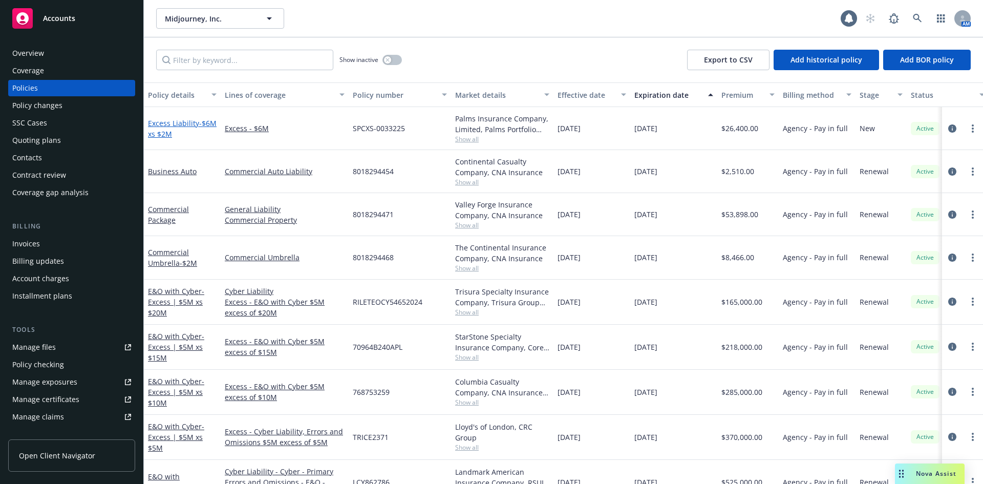
click at [170, 124] on link "Excess Liability - $6M xs $2M" at bounding box center [182, 128] width 69 height 20
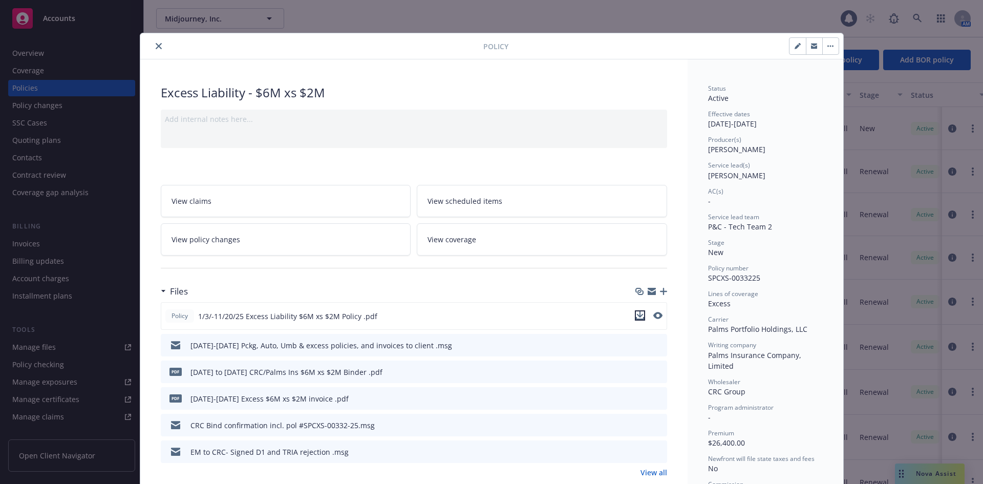
click at [636, 314] on icon "download file" at bounding box center [639, 314] width 7 height 6
click at [156, 46] on icon "close" at bounding box center [159, 46] width 6 height 6
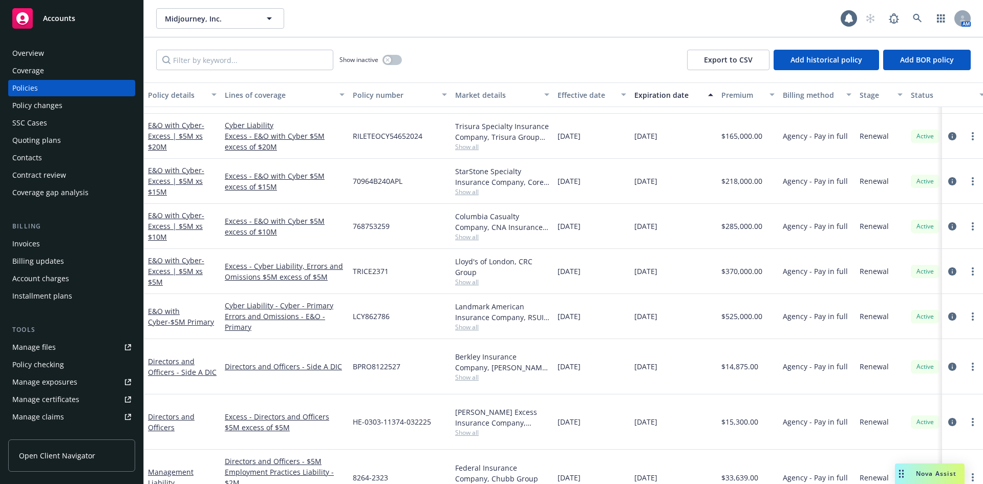
scroll to position [167, 0]
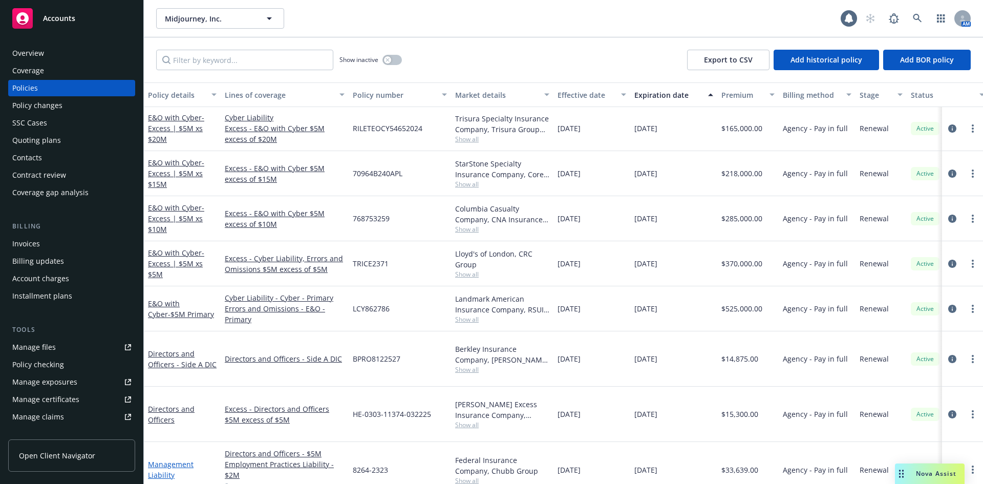
click at [170, 459] on link "Management Liability" at bounding box center [171, 469] width 46 height 20
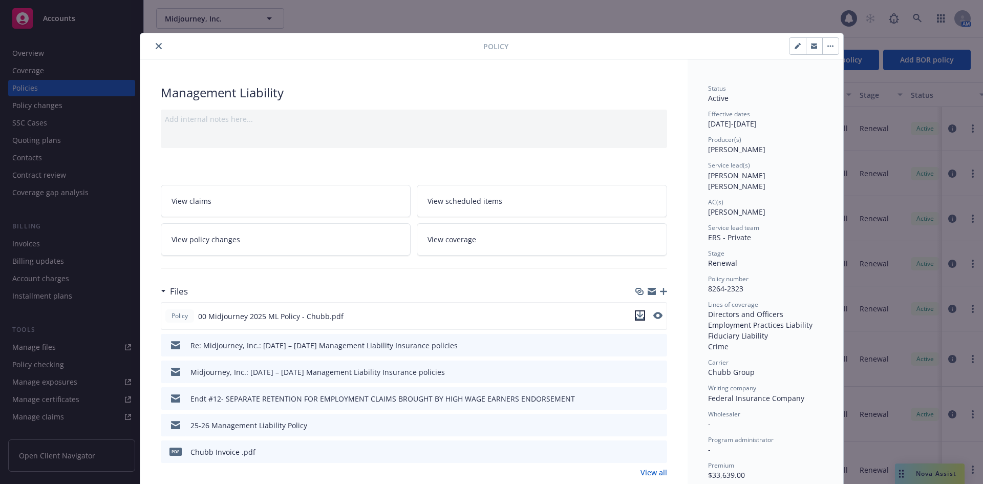
click at [638, 317] on icon "download file" at bounding box center [640, 315] width 8 height 8
click at [156, 45] on icon "close" at bounding box center [159, 46] width 6 height 6
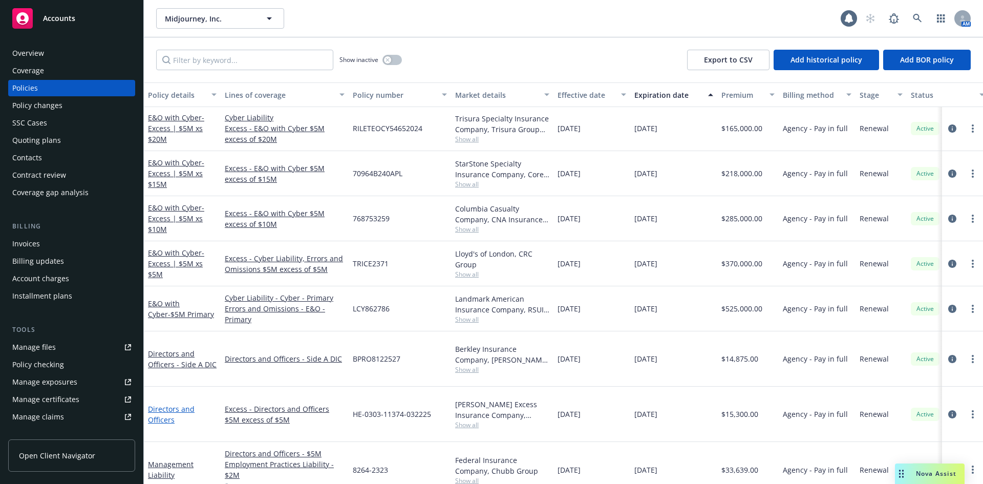
click at [165, 404] on link "Directors and Officers" at bounding box center [171, 414] width 47 height 20
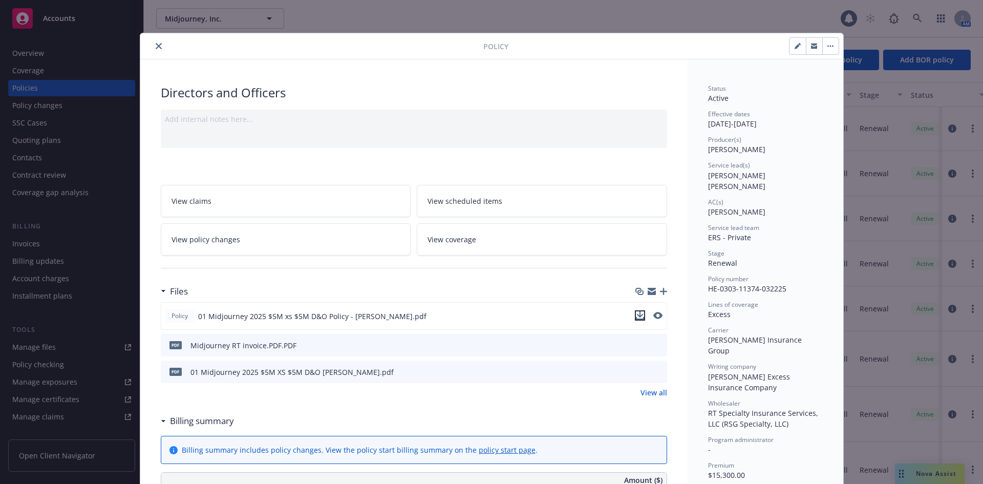
click at [636, 314] on icon "download file" at bounding box center [640, 315] width 8 height 8
click at [156, 44] on icon "close" at bounding box center [159, 46] width 6 height 6
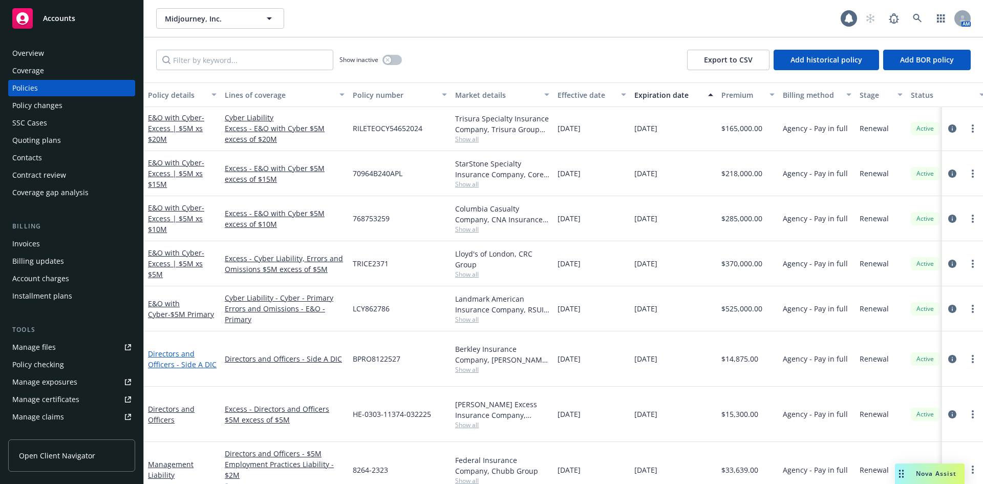
click at [169, 358] on link "Directors and Officers - Side A DIC" at bounding box center [182, 359] width 69 height 20
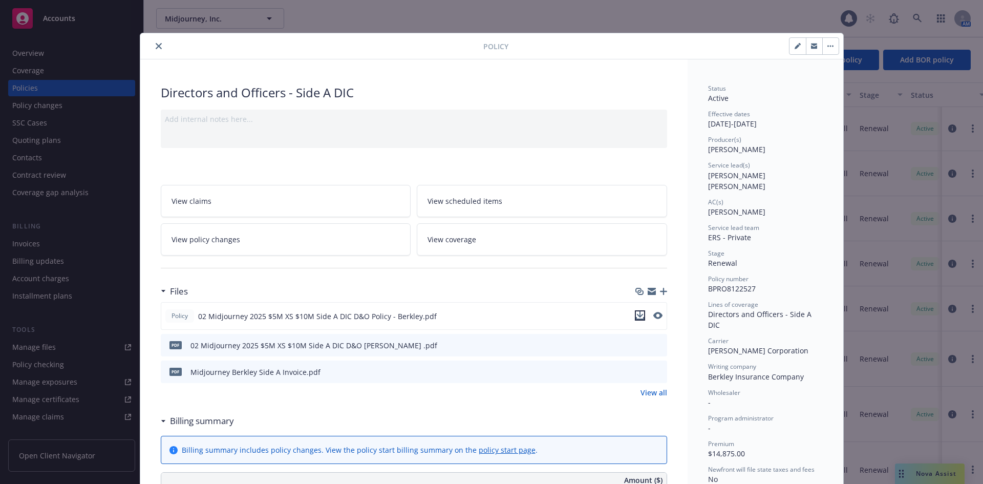
click at [636, 315] on icon "download file" at bounding box center [640, 315] width 8 height 8
click at [156, 45] on icon "close" at bounding box center [159, 46] width 6 height 6
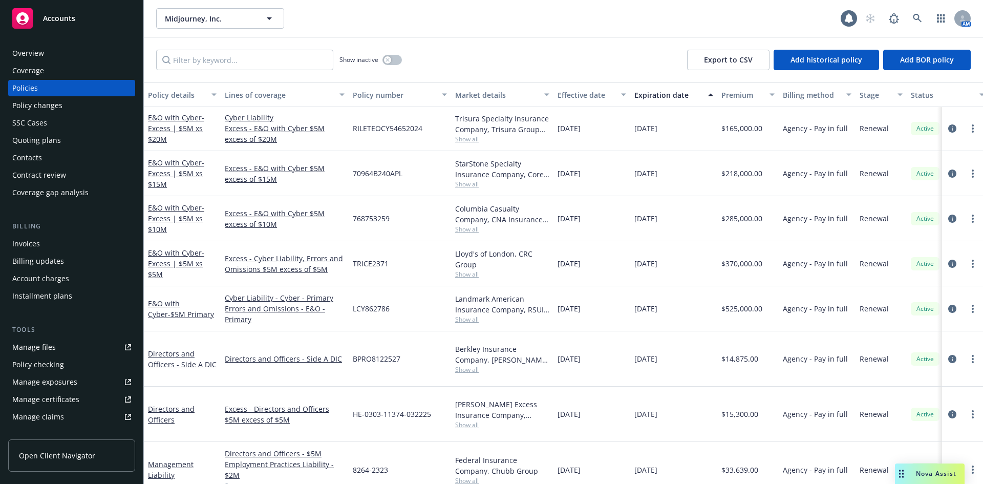
click at [51, 346] on div "Manage files" at bounding box center [34, 347] width 44 height 16
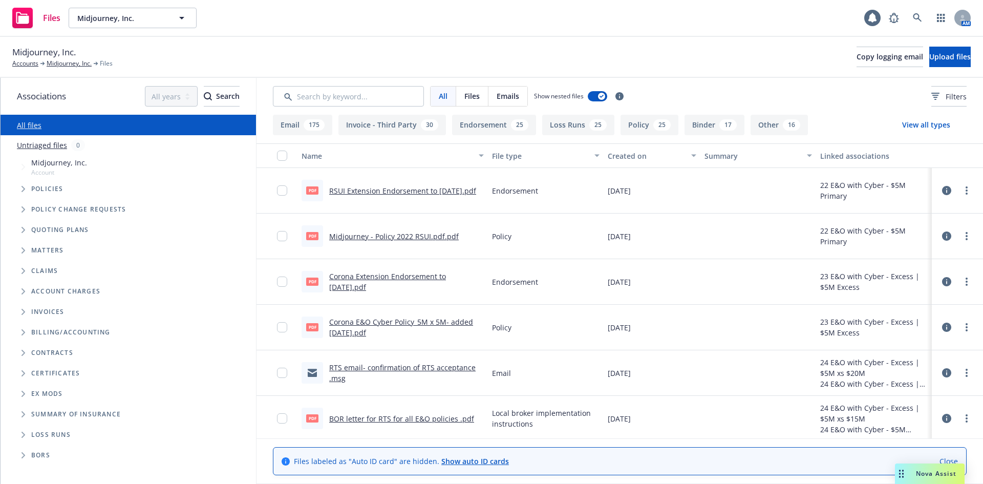
click at [635, 123] on button "Policy 25" at bounding box center [649, 125] width 58 height 20
